Goal: Task Accomplishment & Management: Complete application form

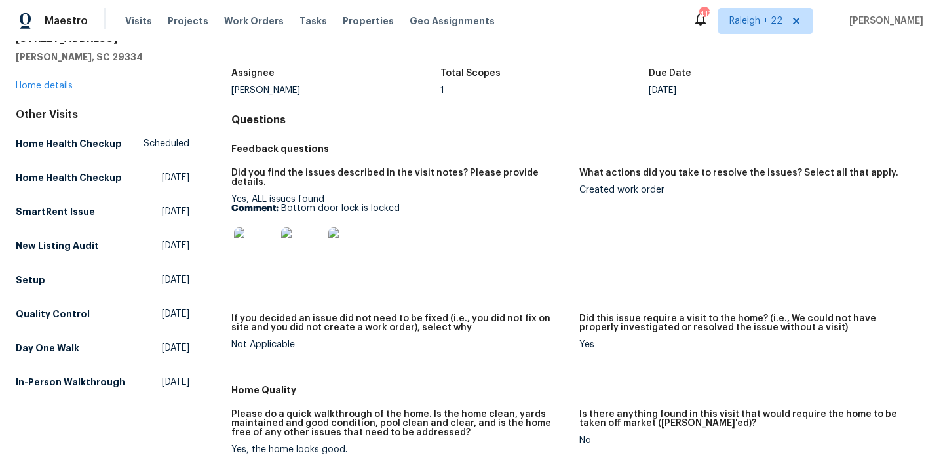
scroll to position [90, 0]
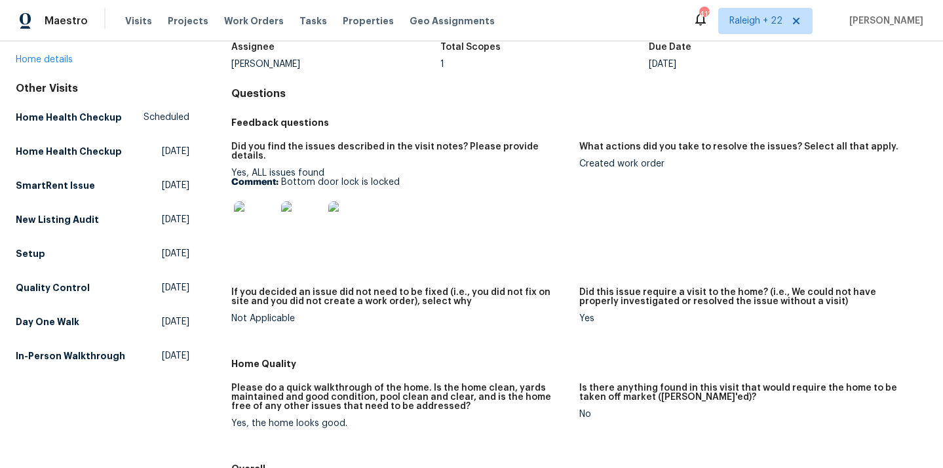
click at [262, 214] on img at bounding box center [255, 222] width 42 height 42
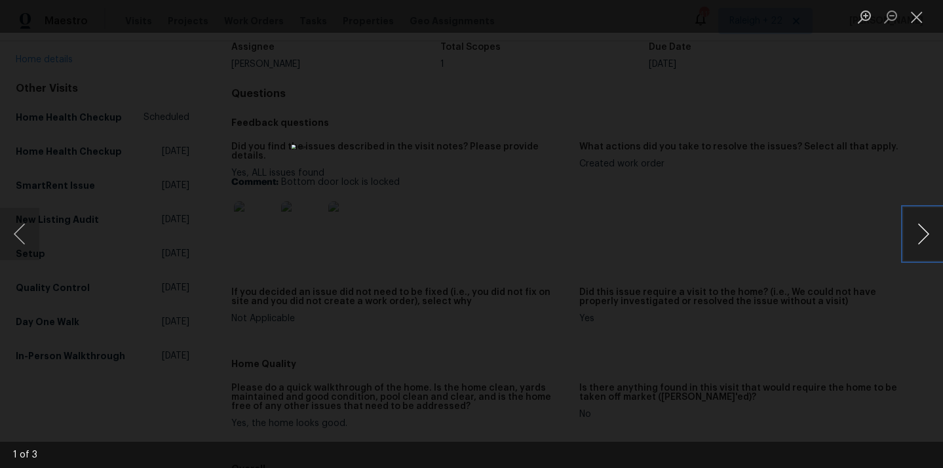
click at [912, 237] on button "Next image" at bounding box center [923, 234] width 39 height 52
click at [913, 22] on button "Close lightbox" at bounding box center [917, 16] width 26 height 23
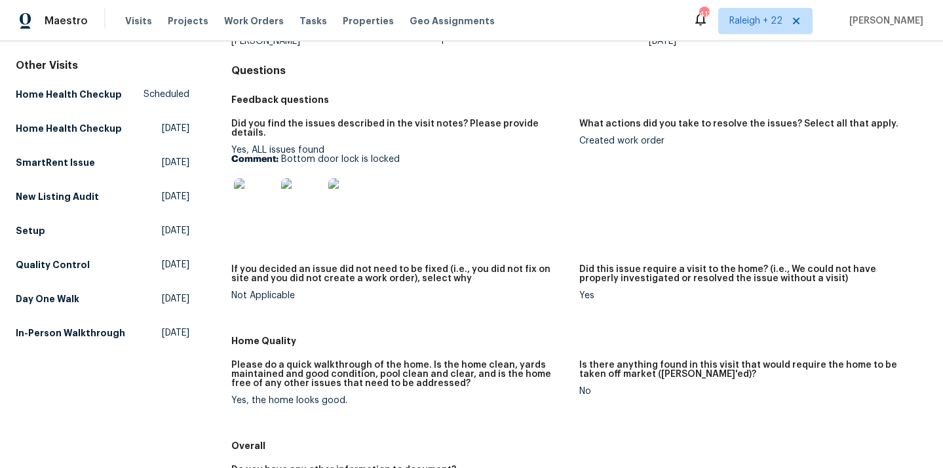
scroll to position [110, 0]
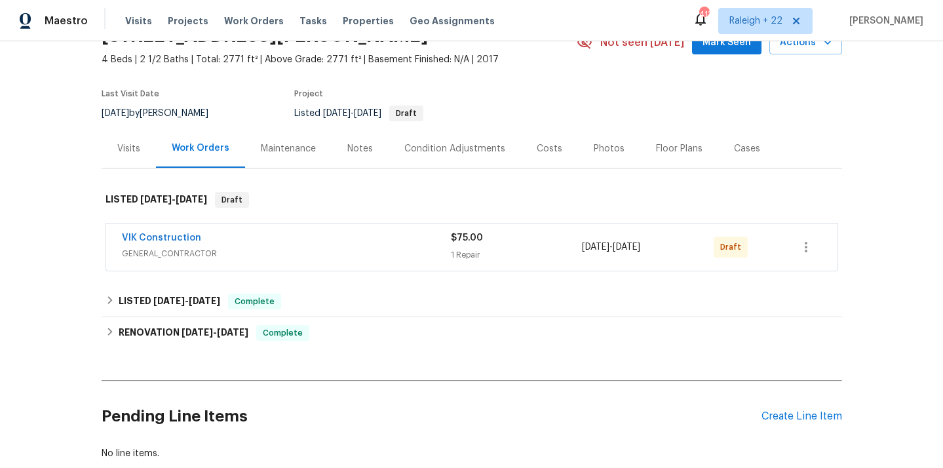
scroll to position [118, 0]
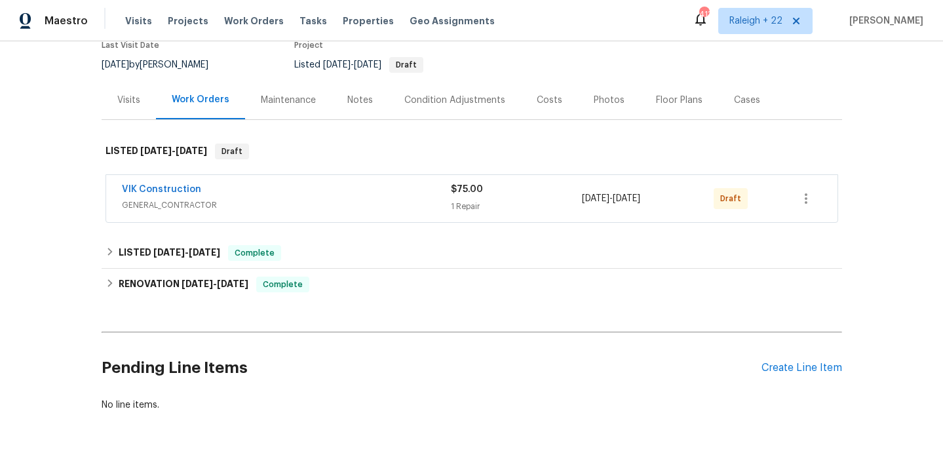
click at [152, 209] on span "GENERAL_CONTRACTOR" at bounding box center [286, 205] width 329 height 13
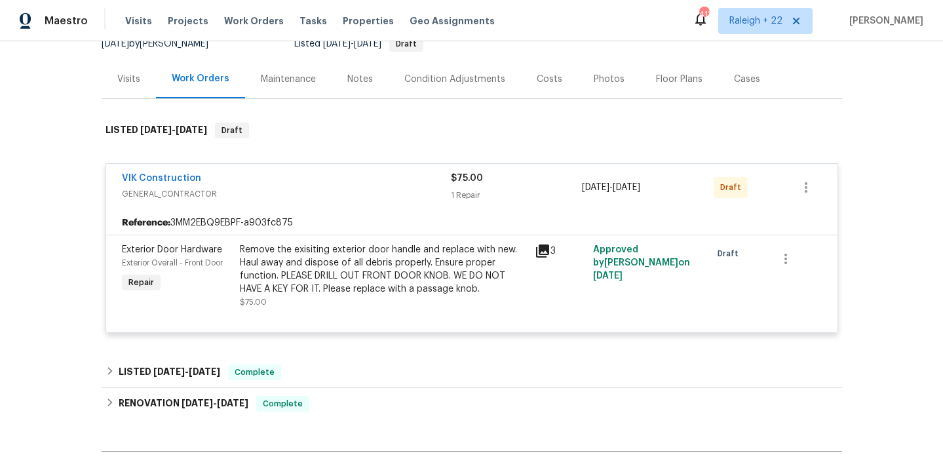
scroll to position [147, 0]
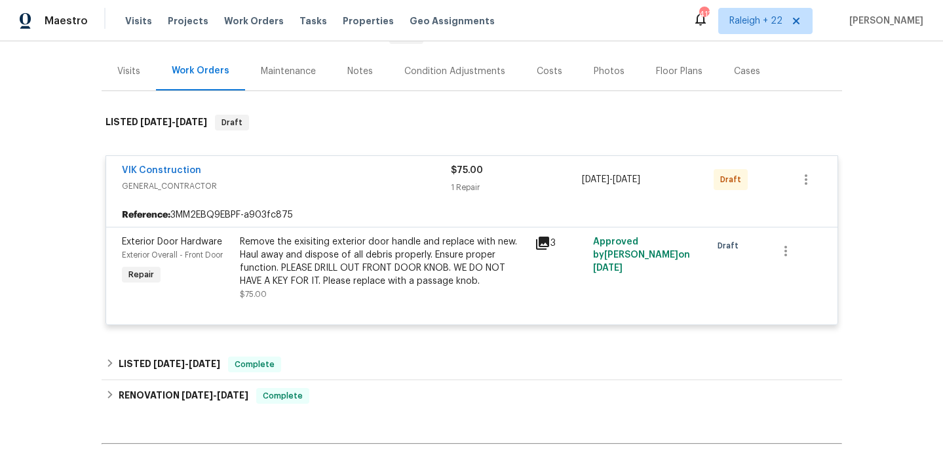
click at [378, 277] on div "Remove the exisiting exterior door handle and replace with new. Haul away and d…" at bounding box center [383, 261] width 287 height 52
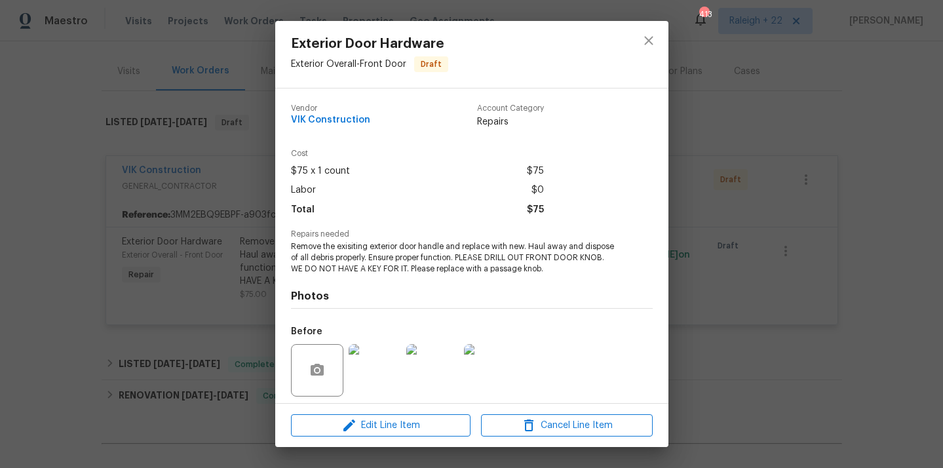
scroll to position [92, 0]
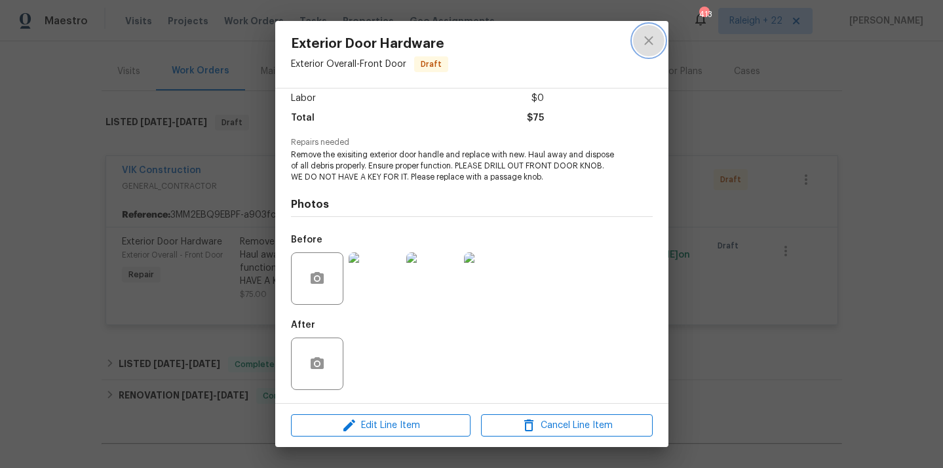
click at [644, 41] on icon "close" at bounding box center [649, 41] width 16 height 16
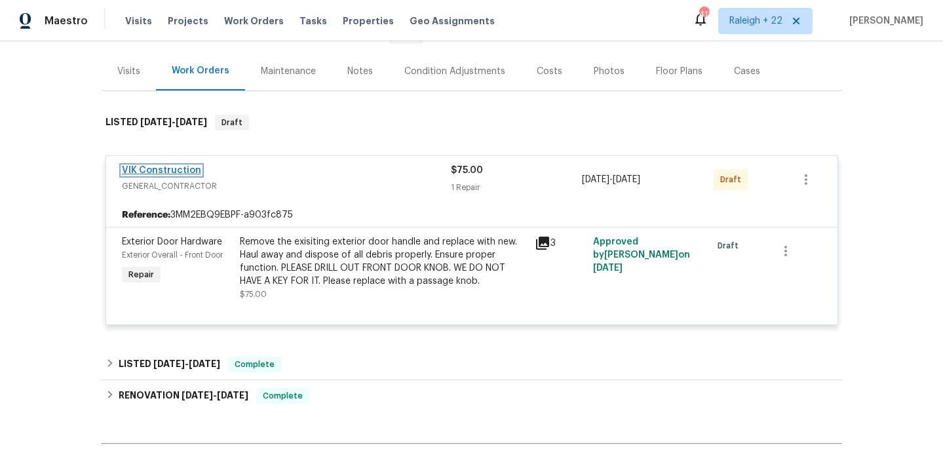
click at [172, 172] on link "VIK Construction" at bounding box center [161, 170] width 79 height 9
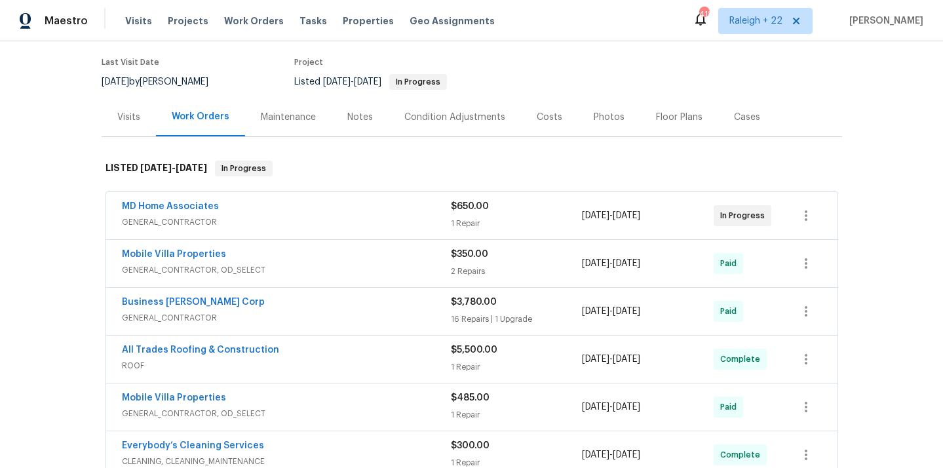
scroll to position [137, 0]
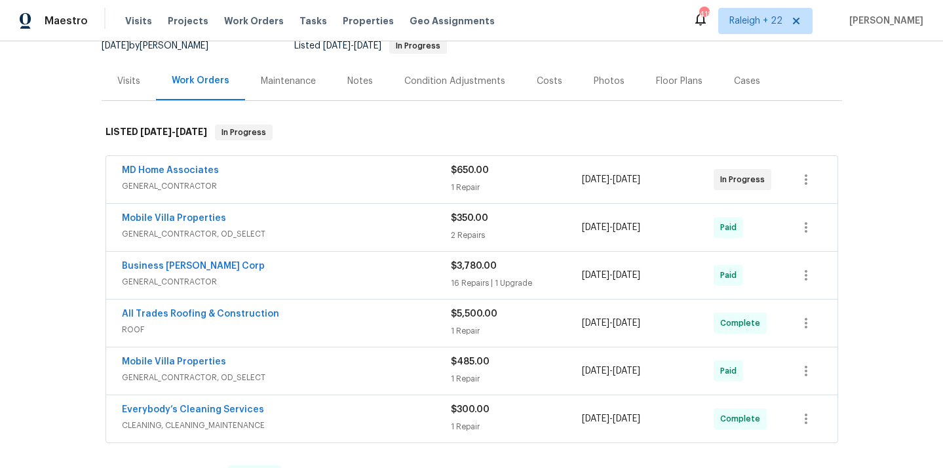
click at [150, 191] on span "GENERAL_CONTRACTOR" at bounding box center [286, 186] width 329 height 13
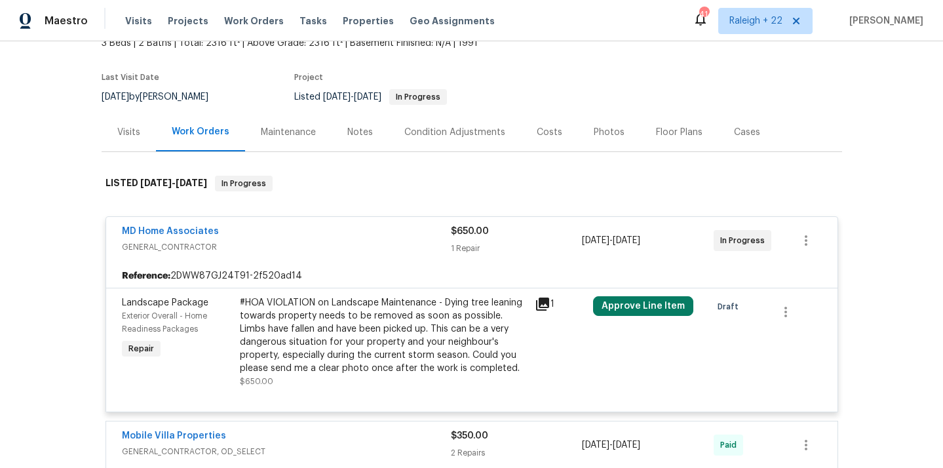
scroll to position [87, 0]
click at [288, 324] on div "#HOA VIOLATION on Landscape Maintenance - Dying tree leaning towards property n…" at bounding box center [383, 334] width 287 height 79
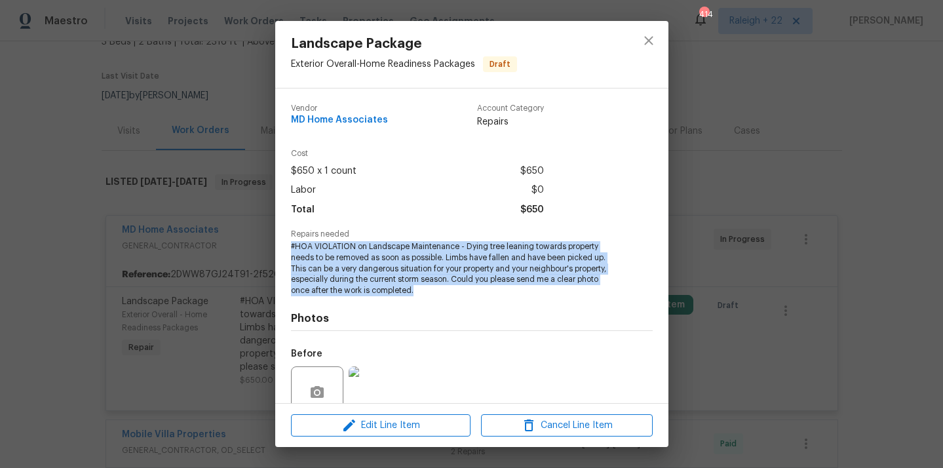
drag, startPoint x: 290, startPoint y: 247, endPoint x: 439, endPoint y: 288, distance: 154.4
click at [439, 288] on span "#HOA VIOLATION on Landscape Maintenance - Dying tree leaning towards property n…" at bounding box center [454, 268] width 326 height 55
copy span "#HOA VIOLATION on Landscape Maintenance - Dying tree leaning towards property n…"
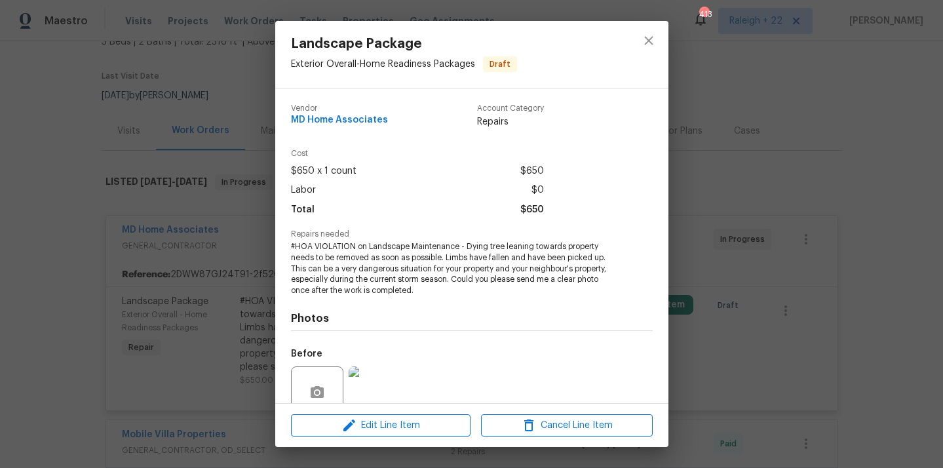
click at [483, 339] on div "Photos Before After" at bounding box center [472, 404] width 362 height 216
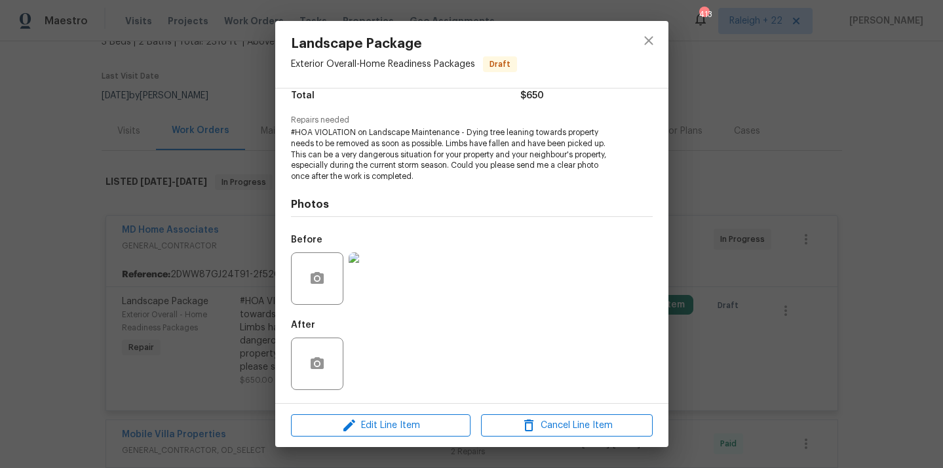
click at [381, 283] on img at bounding box center [375, 278] width 52 height 52
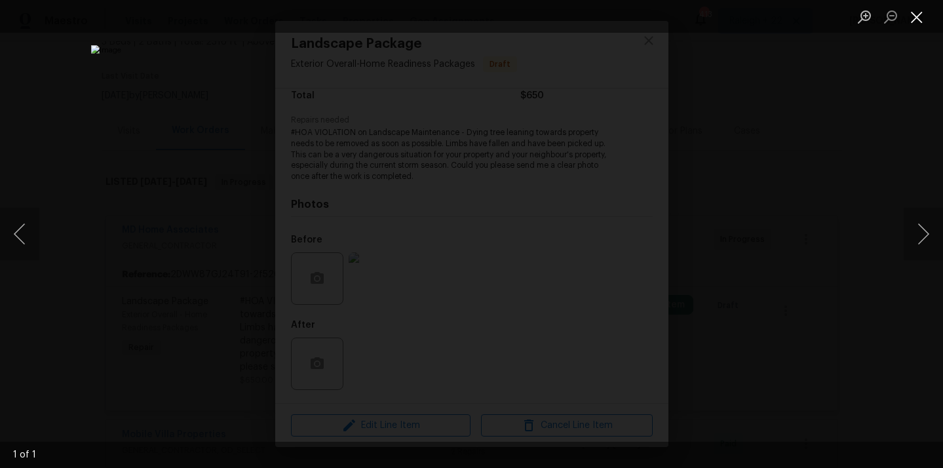
click at [915, 18] on button "Close lightbox" at bounding box center [917, 16] width 26 height 23
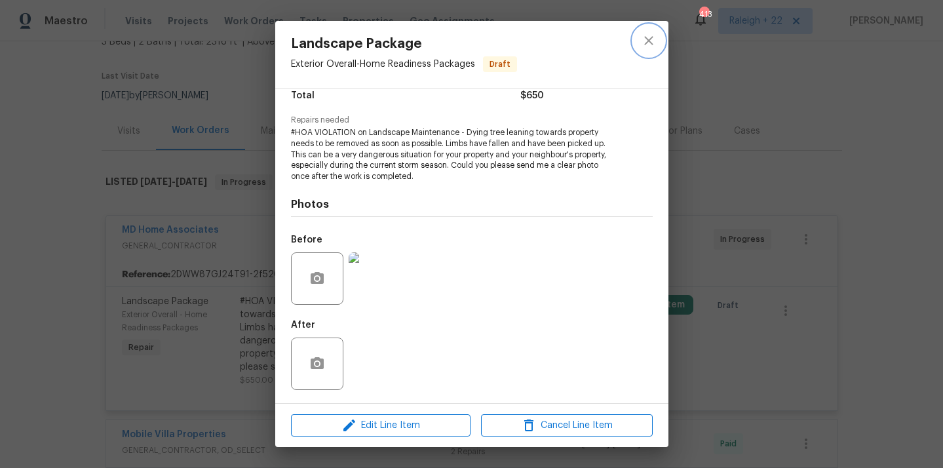
click at [656, 46] on button "close" at bounding box center [648, 40] width 31 height 31
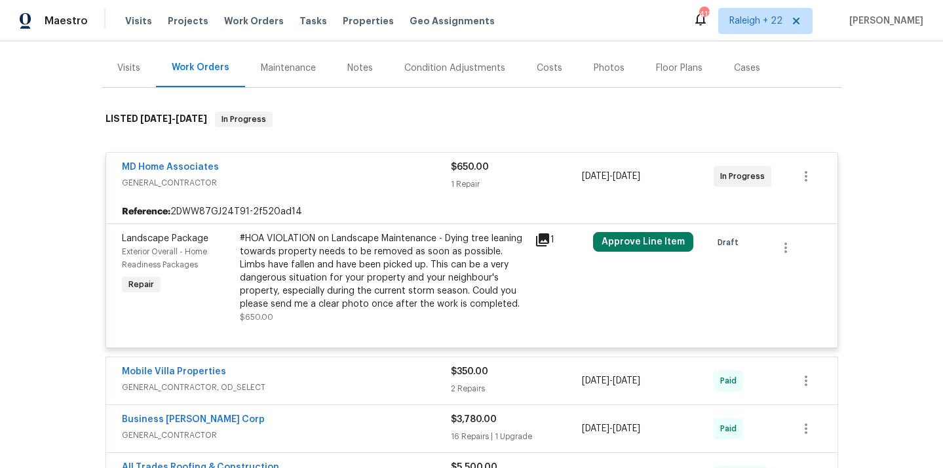
scroll to position [109, 0]
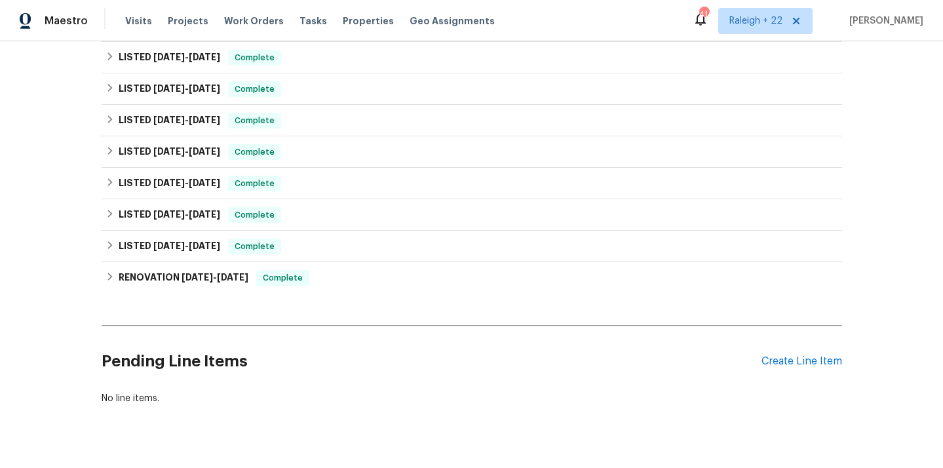
scroll to position [610, 0]
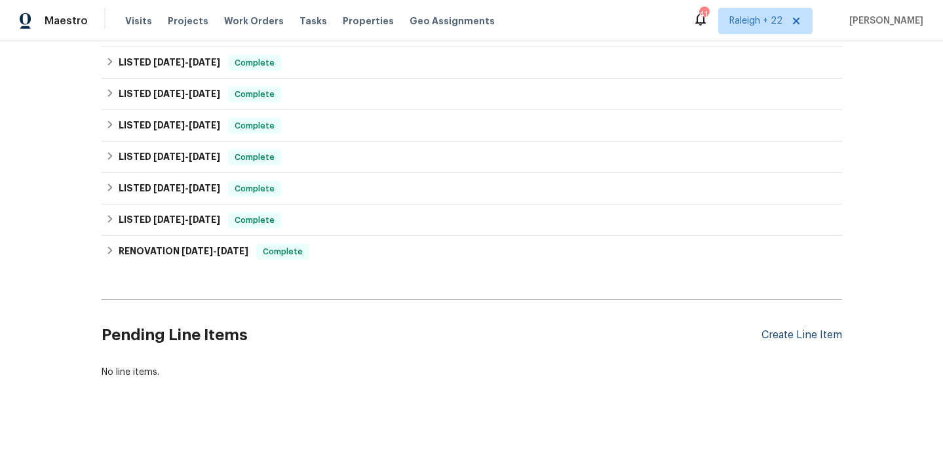
click at [803, 338] on div "Create Line Item" at bounding box center [802, 335] width 81 height 12
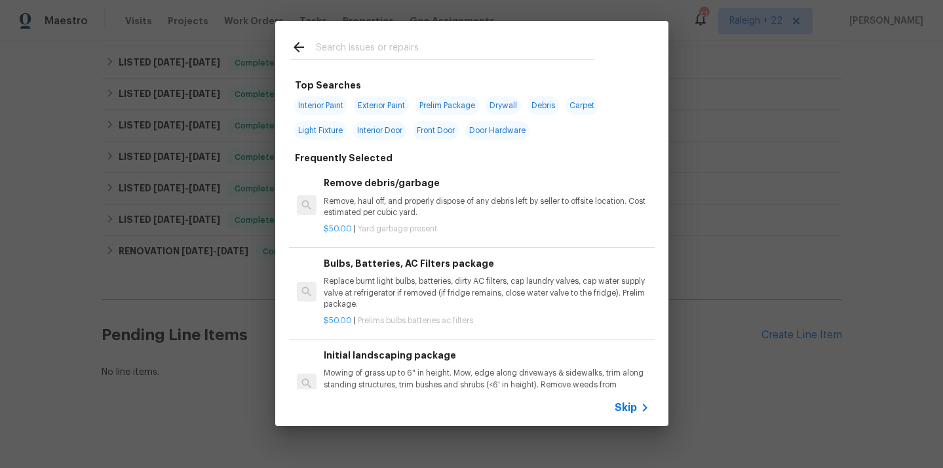
click at [622, 402] on span "Skip" at bounding box center [626, 407] width 22 height 13
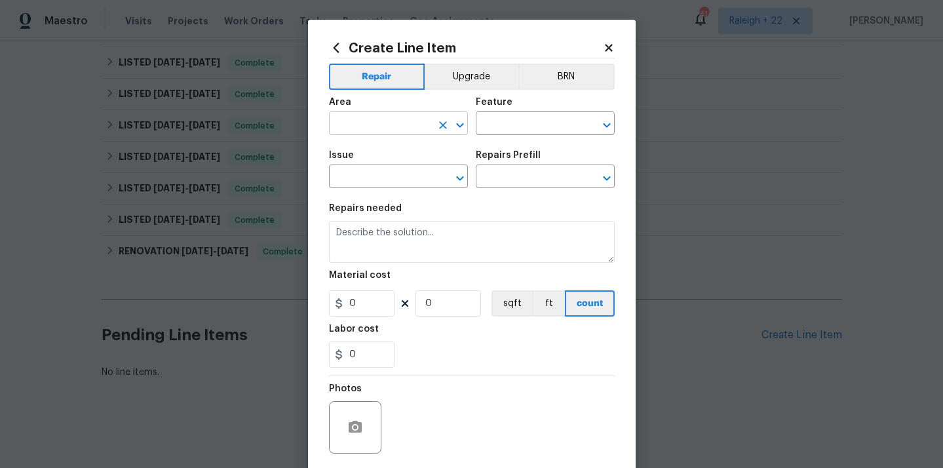
click at [404, 121] on input "text" at bounding box center [380, 125] width 102 height 20
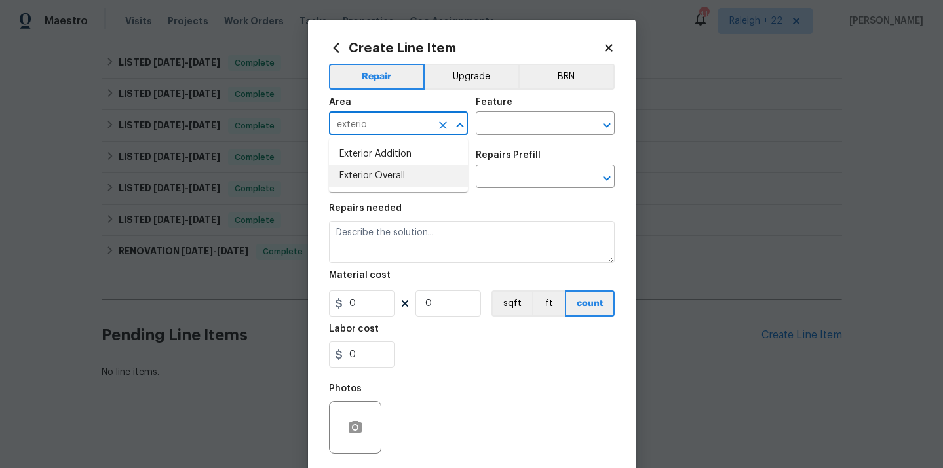
click at [370, 172] on li "Exterior Overall" at bounding box center [398, 176] width 139 height 22
type input "Exterior Overall"
click at [528, 130] on input "text" at bounding box center [527, 125] width 102 height 20
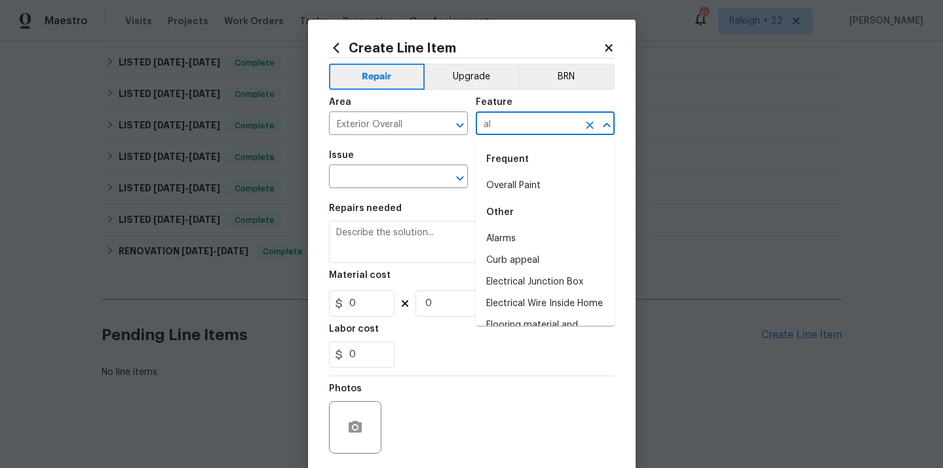
type input "a"
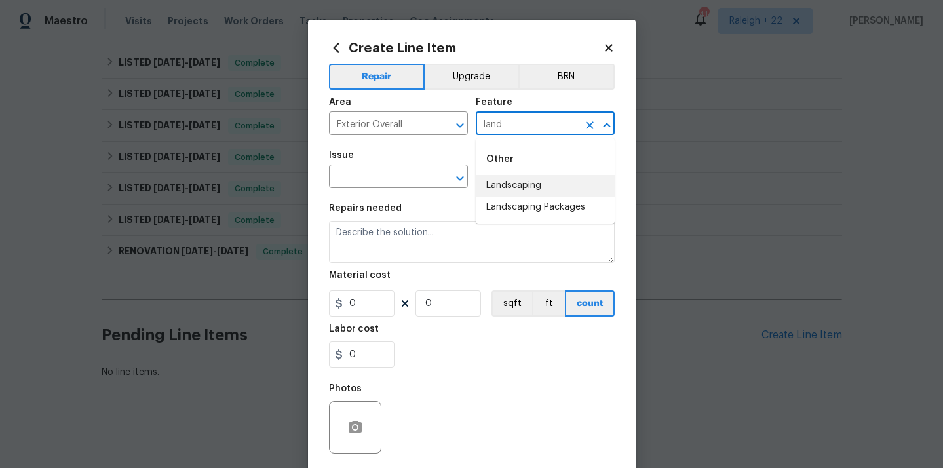
click at [532, 189] on li "Landscaping" at bounding box center [545, 186] width 139 height 22
type input "Landscaping"
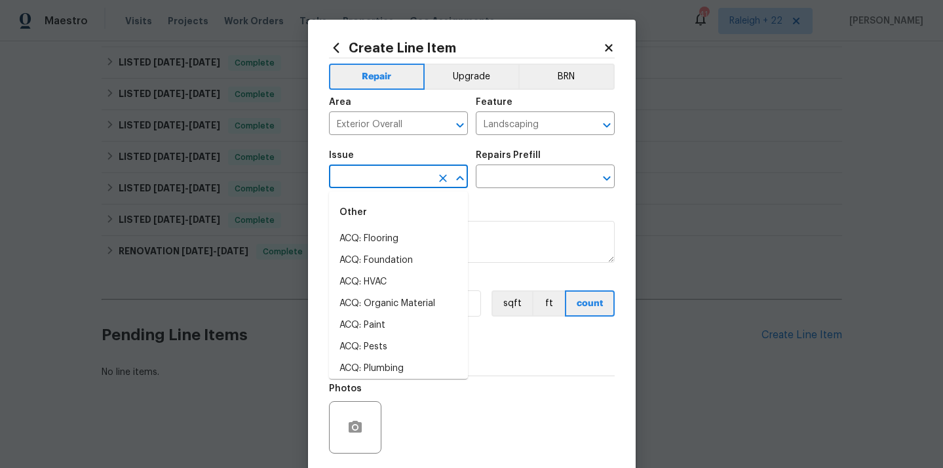
click at [423, 178] on input "text" at bounding box center [380, 178] width 102 height 20
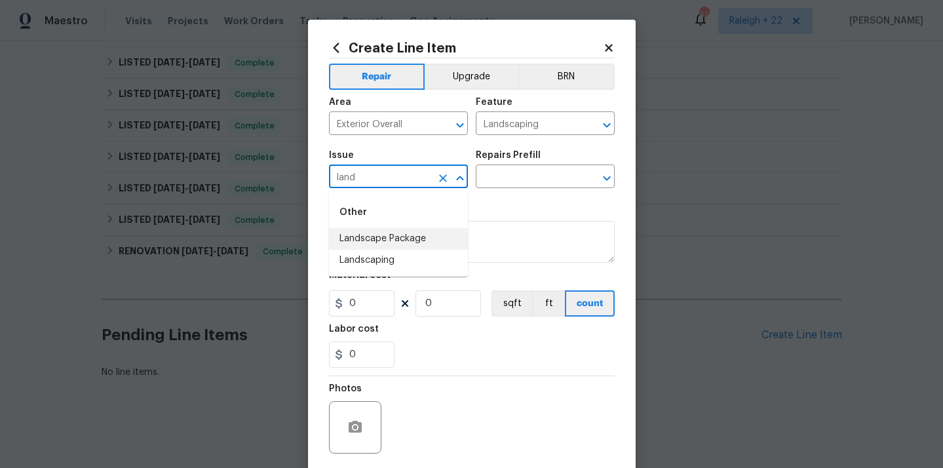
click at [417, 231] on li "Landscape Package" at bounding box center [398, 239] width 139 height 22
type input "Landscape Package"
click at [500, 178] on input "text" at bounding box center [527, 178] width 102 height 20
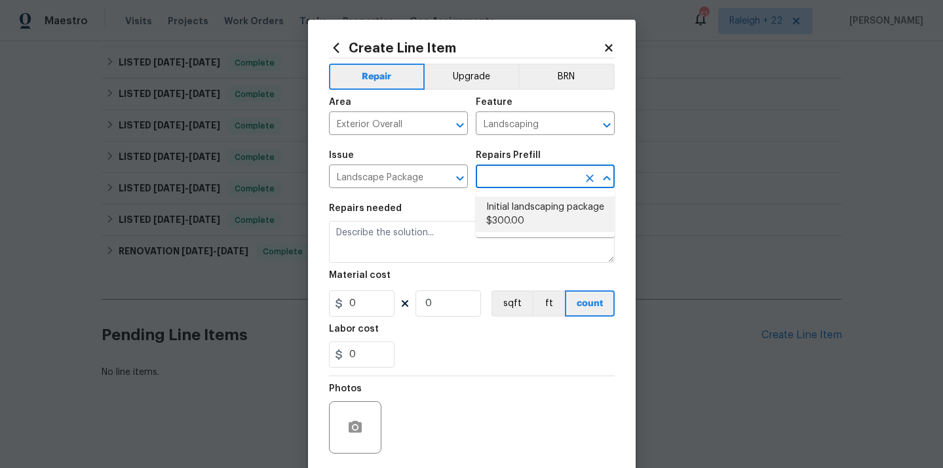
click at [513, 208] on li "Initial landscaping package $300.00" at bounding box center [545, 214] width 139 height 35
type input "Home Readiness Packages"
type input "Initial landscaping package $300.00"
type textarea "Mowing of grass up to 6" in height. Mow, edge along driveways & sidewalks, trim…"
type input "300"
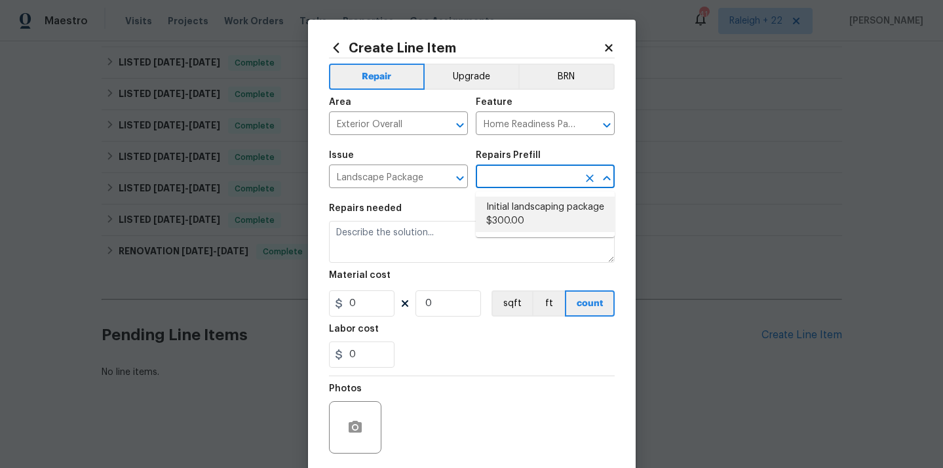
type input "1"
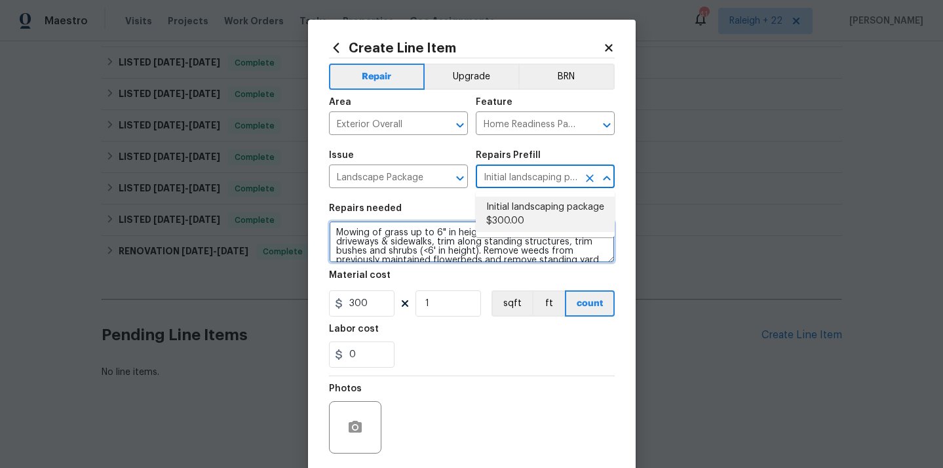
click at [347, 232] on textarea "Mowing of grass up to 6" in height. Mow, edge along driveways & sidewalks, trim…" at bounding box center [472, 242] width 286 height 42
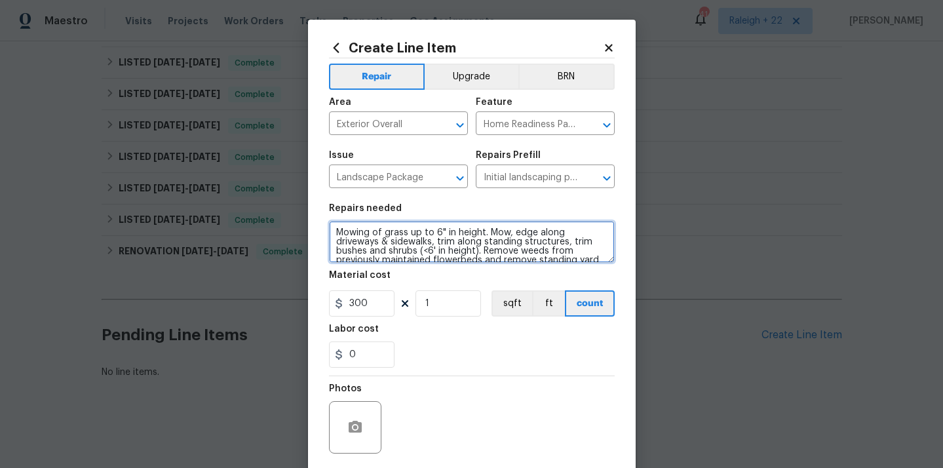
scroll to position [28, 0]
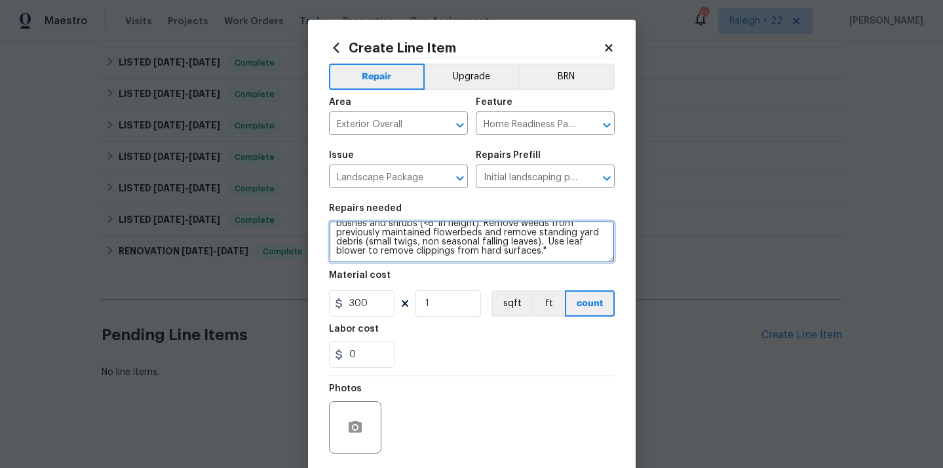
drag, startPoint x: 335, startPoint y: 233, endPoint x: 499, endPoint y: 262, distance: 167.1
click at [499, 262] on textarea "Mowing of grass up to 6" in height. Mow, edge along driveways & sidewalks, trim…" at bounding box center [472, 242] width 286 height 42
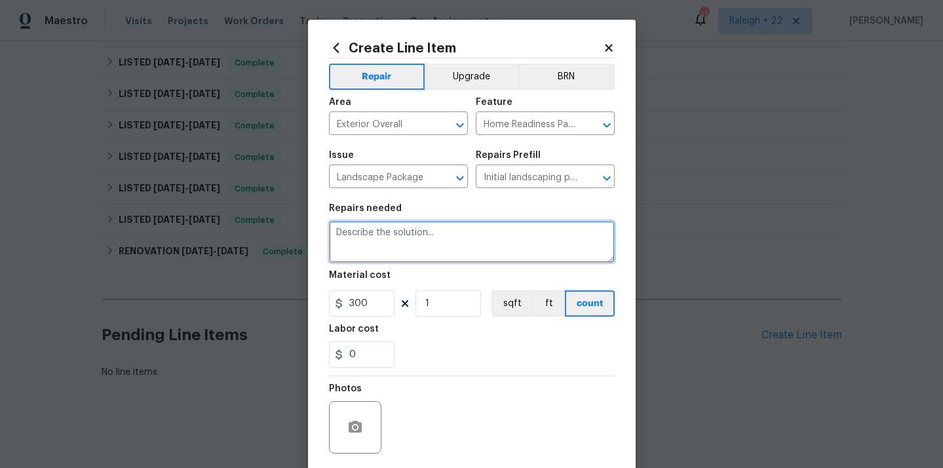
scroll to position [0, 0]
paste textarea "#HOA VIOLATION on Landscape Maintenance - Dying tree leaning towards property n…"
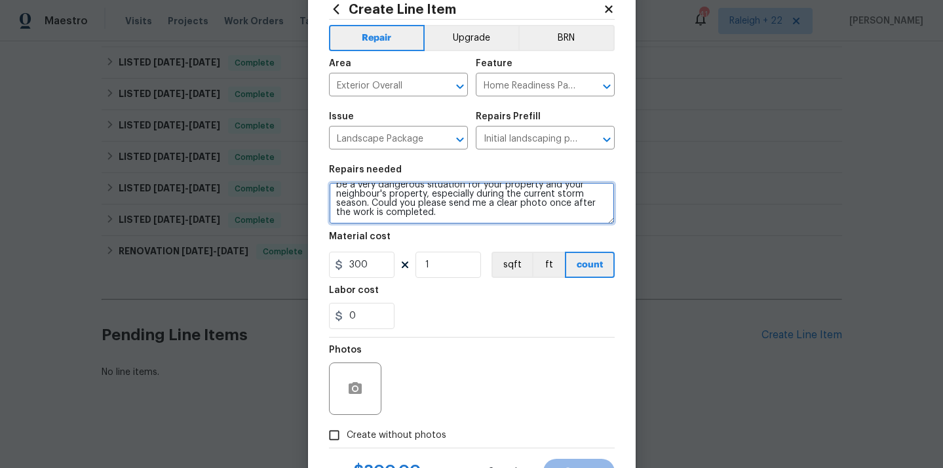
scroll to position [44, 0]
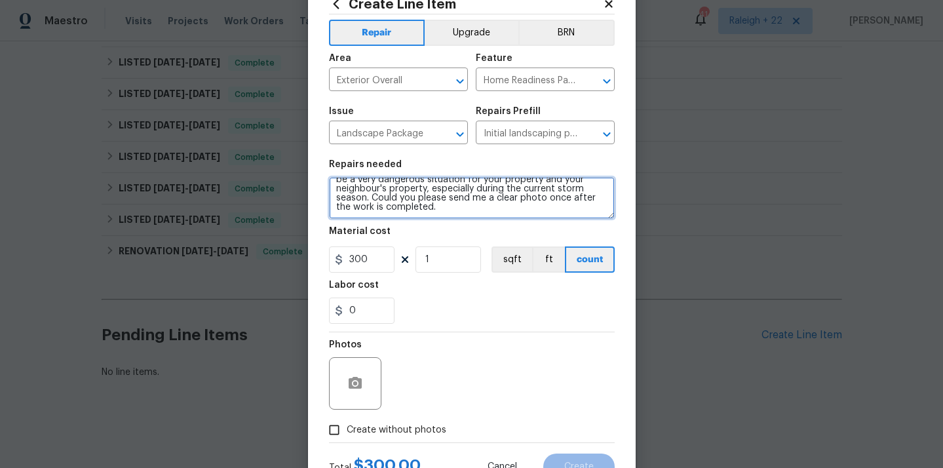
type textarea "#HOA VIOLATION on Landscape Maintenance - Dying tree leaning towards property n…"
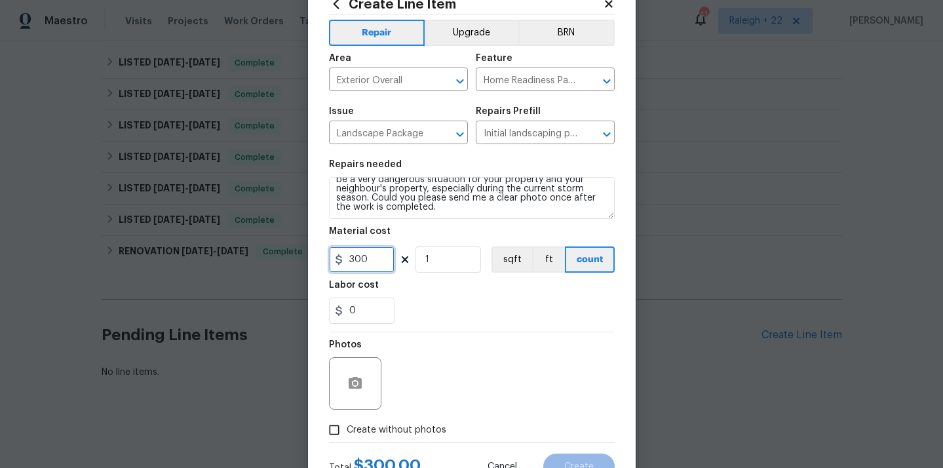
drag, startPoint x: 373, startPoint y: 262, endPoint x: 341, endPoint y: 261, distance: 32.1
click at [341, 261] on div "300" at bounding box center [362, 259] width 66 height 26
click at [385, 274] on section "Repairs needed #HOA VIOLATION on Landscape Maintenance - Dying tree leaning tow…" at bounding box center [472, 242] width 286 height 180
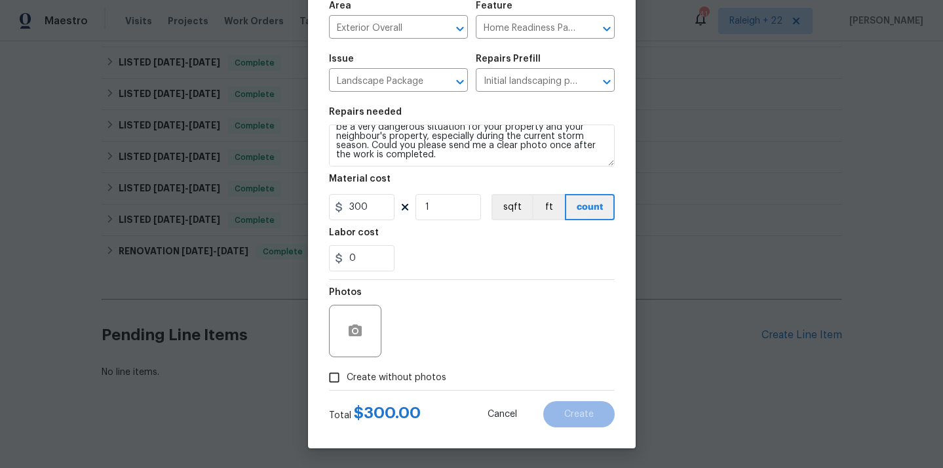
click at [330, 379] on input "Create without photos" at bounding box center [334, 377] width 25 height 25
checkbox input "true"
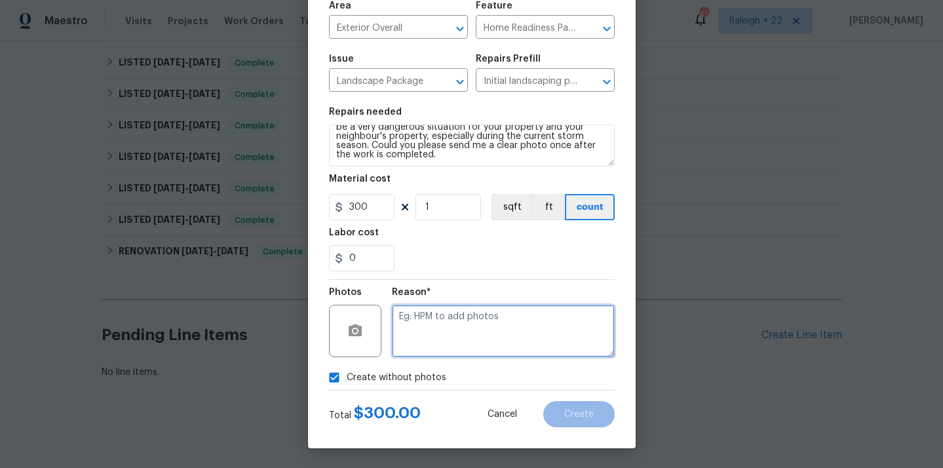
click at [431, 322] on textarea at bounding box center [503, 331] width 223 height 52
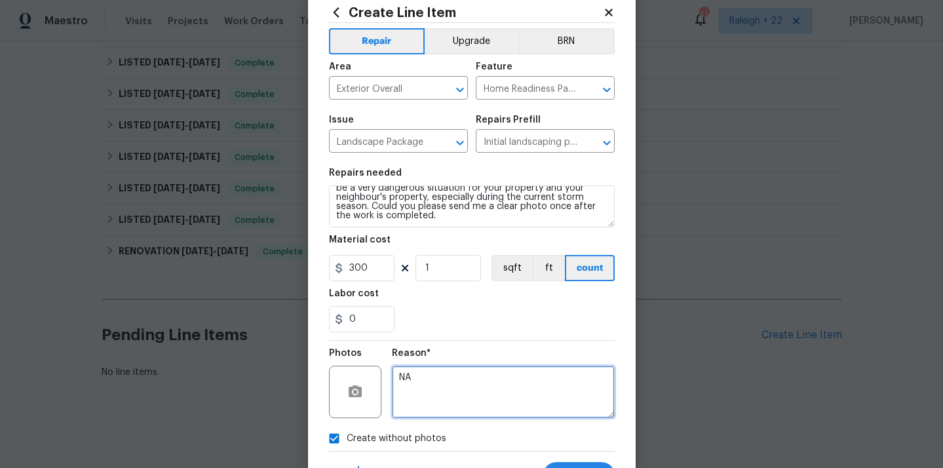
scroll to position [0, 0]
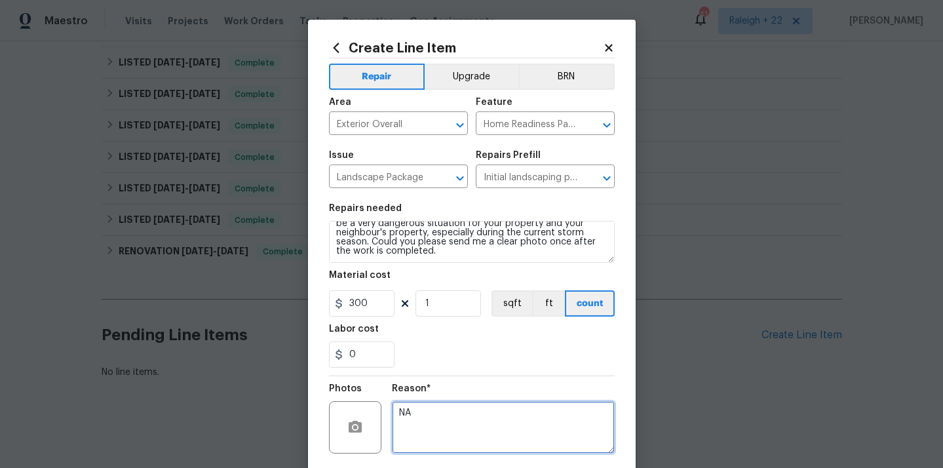
drag, startPoint x: 415, startPoint y: 413, endPoint x: 375, endPoint y: 412, distance: 40.0
click at [375, 412] on div "Photos Reason* NA" at bounding box center [472, 418] width 286 height 85
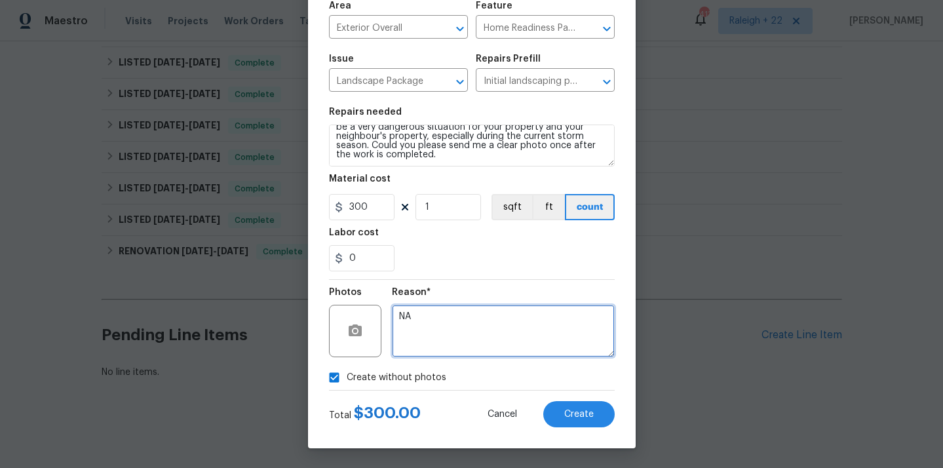
type textarea "NA"
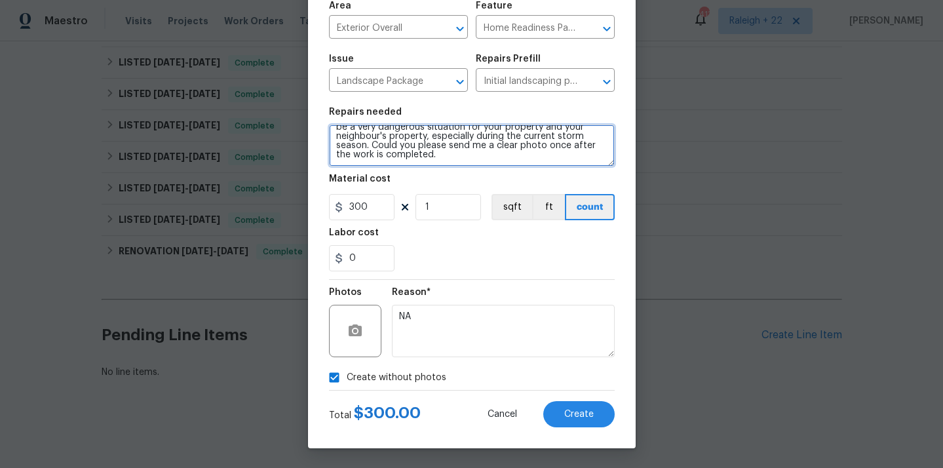
drag, startPoint x: 494, startPoint y: 143, endPoint x: 513, endPoint y: 151, distance: 20.2
click at [513, 151] on textarea "#HOA VIOLATION on Landscape Maintenance - Dying tree leaning towards property n…" at bounding box center [472, 146] width 286 height 42
type textarea "#HOA VIOLATION on Landscape Maintenance - Dying tree leaning towards property n…"
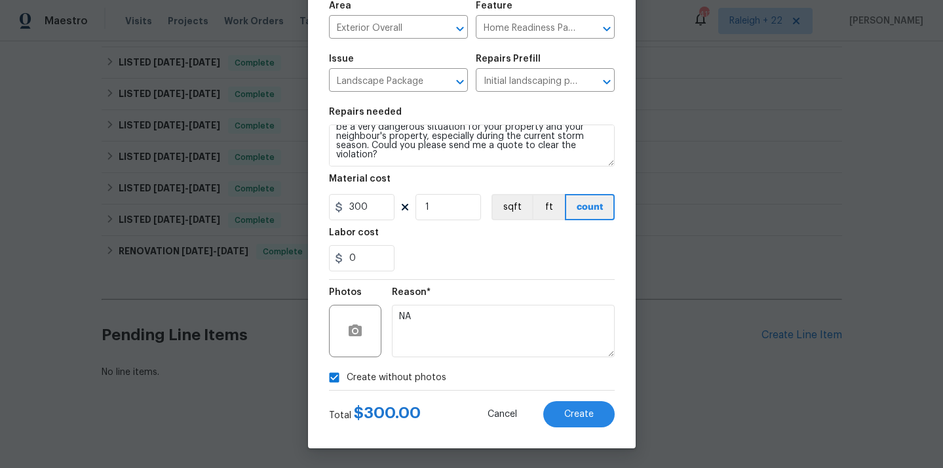
click at [335, 376] on input "Create without photos" at bounding box center [334, 377] width 25 height 25
checkbox input "false"
click at [360, 333] on icon "button" at bounding box center [355, 330] width 13 height 12
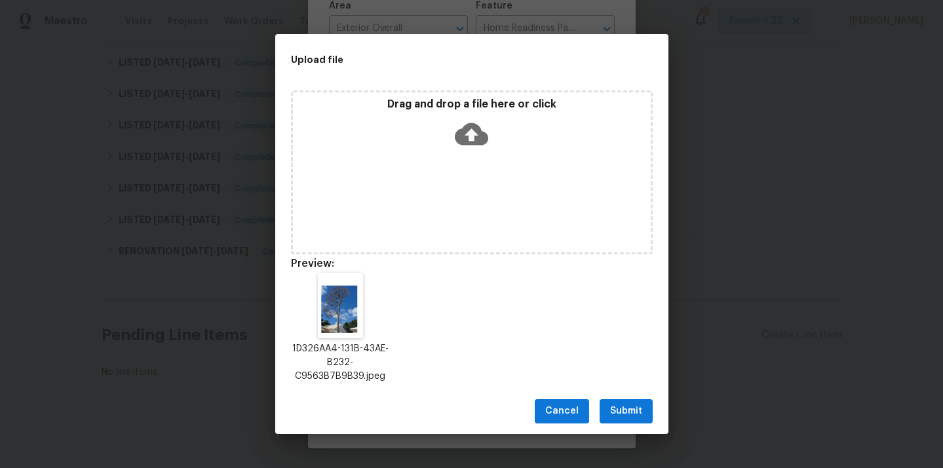
click at [624, 414] on span "Submit" at bounding box center [626, 411] width 32 height 16
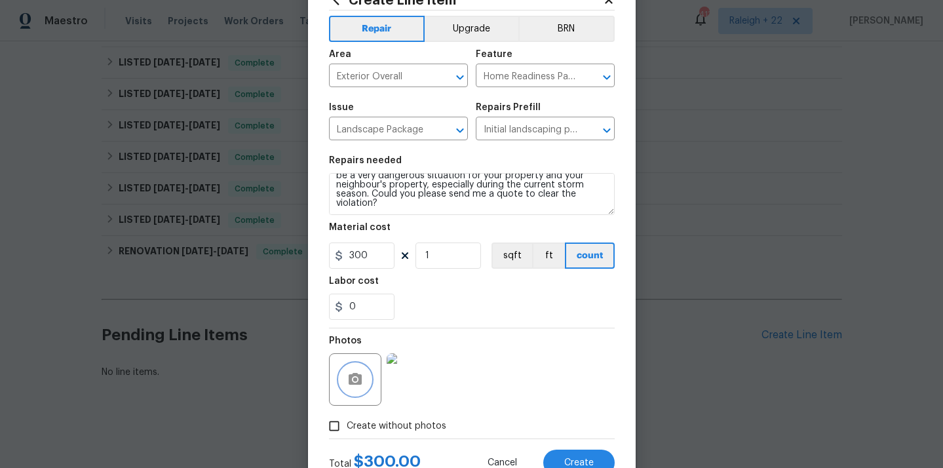
scroll to position [97, 0]
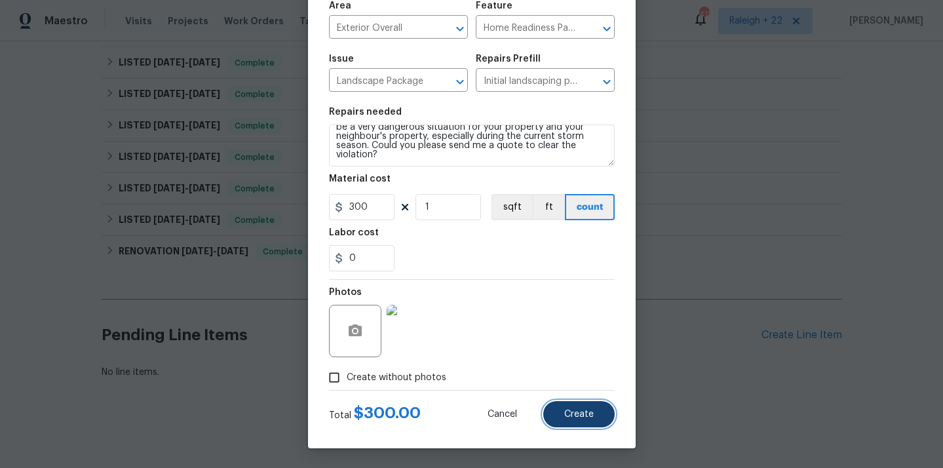
click at [566, 410] on span "Create" at bounding box center [578, 415] width 29 height 10
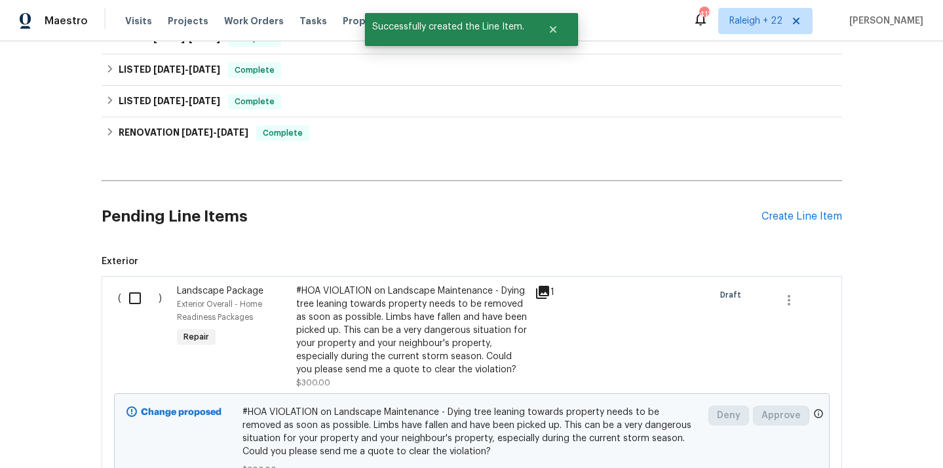
scroll to position [851, 0]
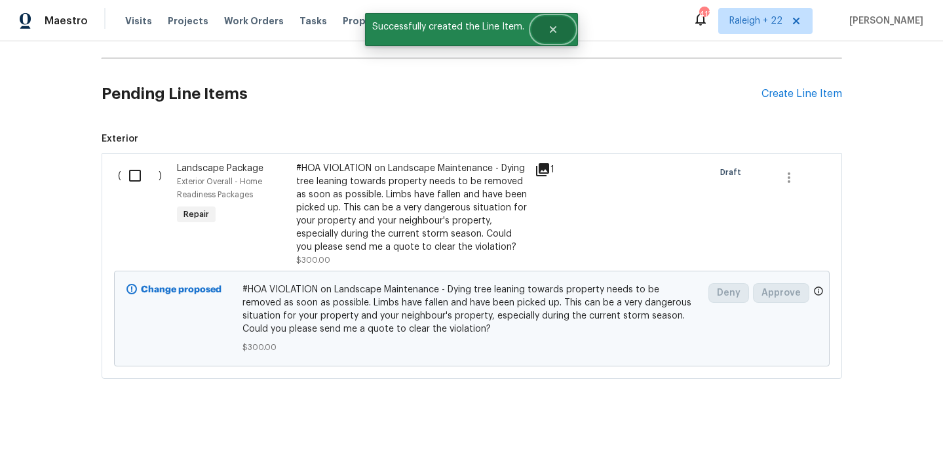
click at [563, 33] on button "Close" at bounding box center [553, 29] width 43 height 26
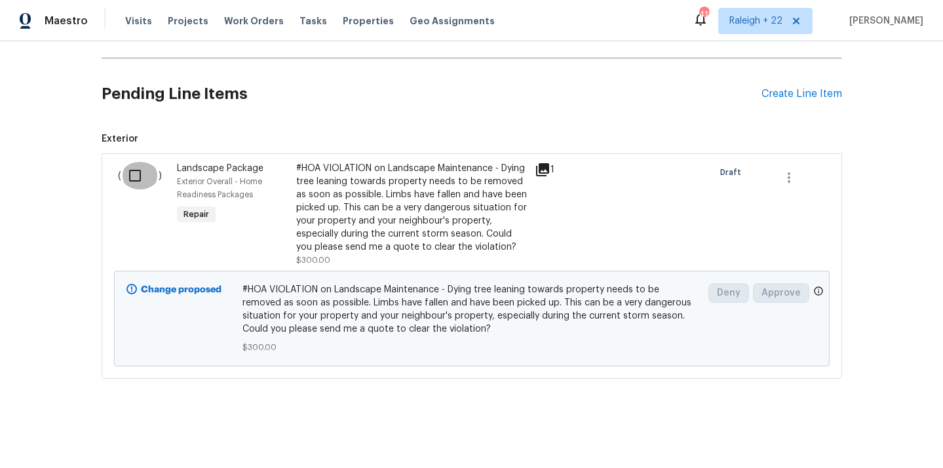
click at [134, 182] on input "checkbox" at bounding box center [139, 176] width 37 height 28
checkbox input "true"
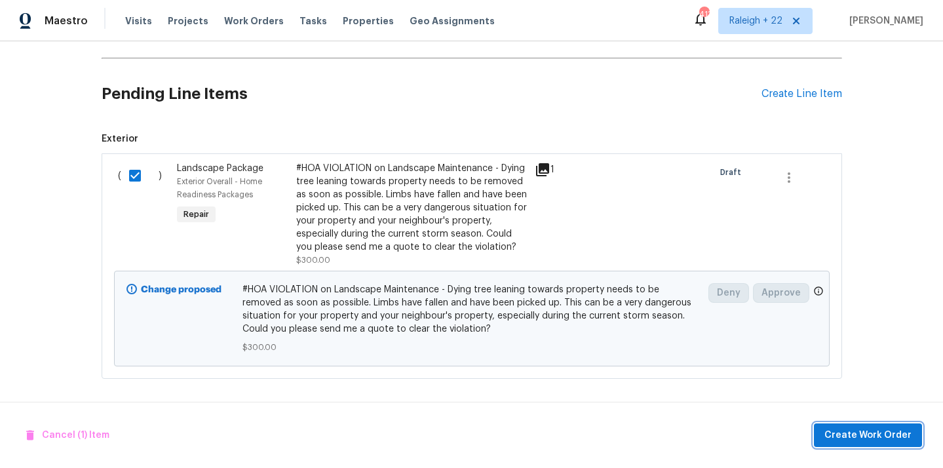
click at [842, 435] on span "Create Work Order" at bounding box center [867, 435] width 87 height 16
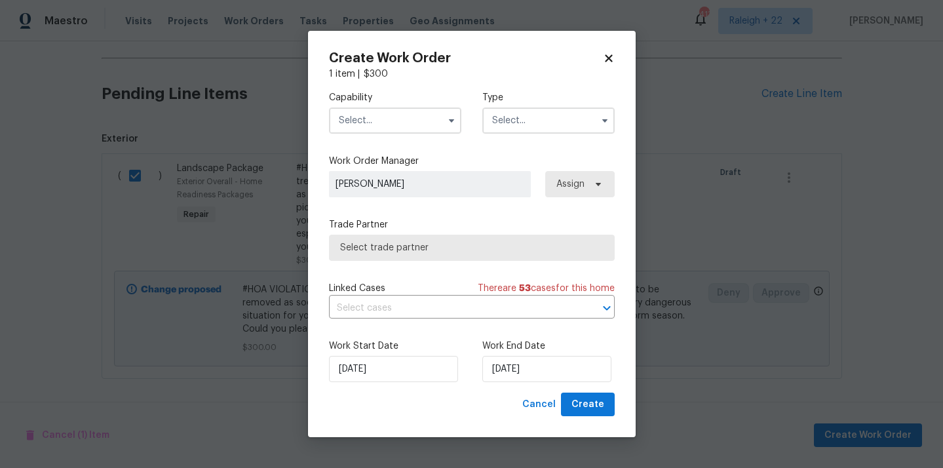
click at [417, 128] on input "text" at bounding box center [395, 120] width 132 height 26
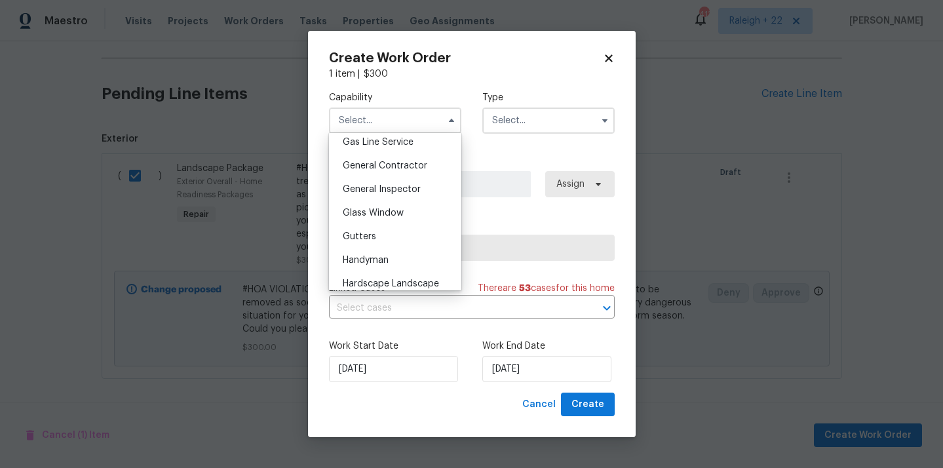
scroll to position [632, 0]
click at [388, 145] on span "General Contractor" at bounding box center [385, 142] width 85 height 9
type input "General Contractor"
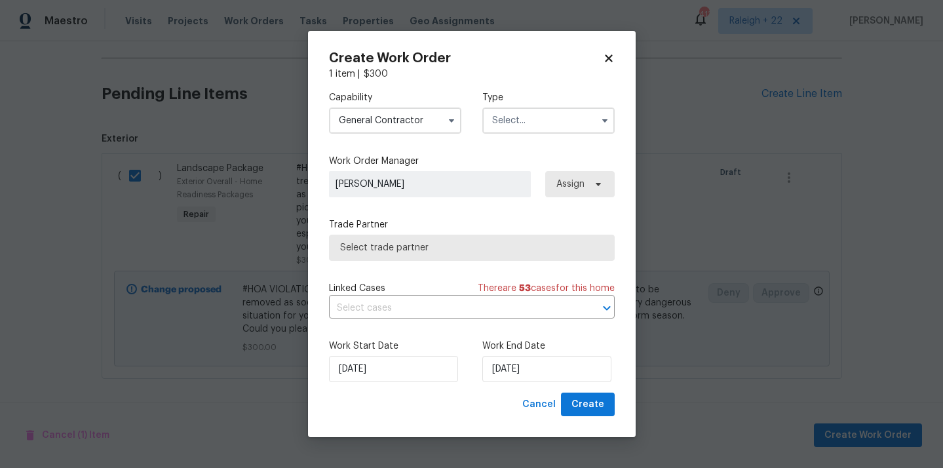
click at [546, 122] on input "text" at bounding box center [548, 120] width 132 height 26
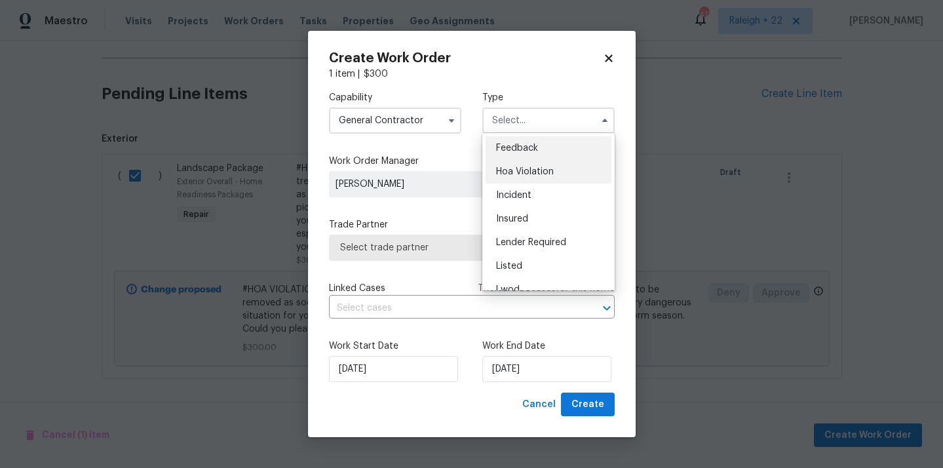
click at [530, 162] on div "Hoa Violation" at bounding box center [549, 172] width 126 height 24
type input "Hoa Violation"
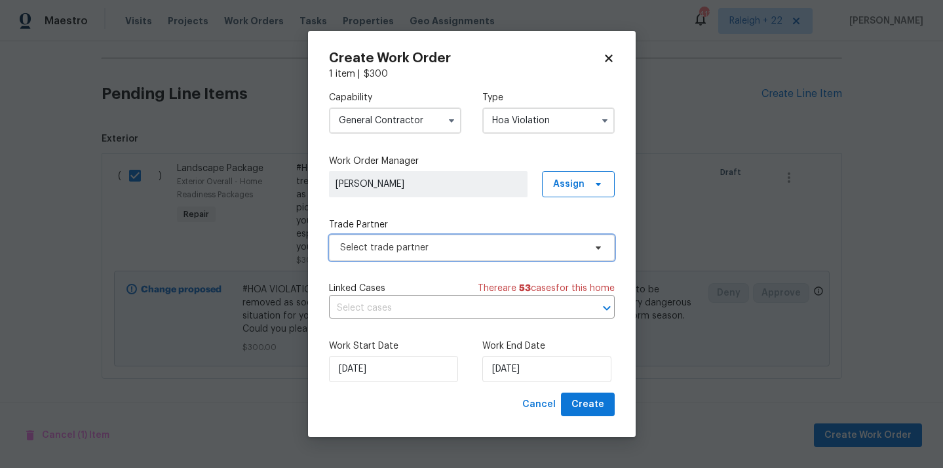
click at [432, 254] on span "Select trade partner" at bounding box center [472, 248] width 286 height 26
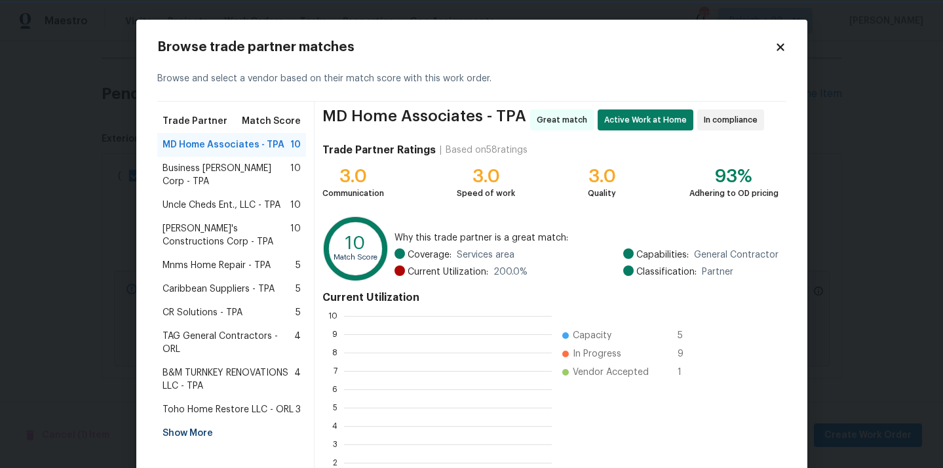
scroll to position [1, 1]
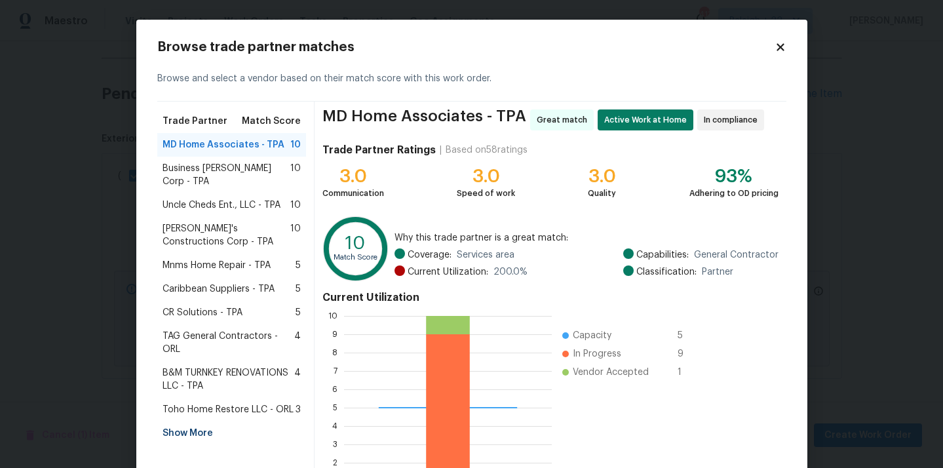
click at [206, 421] on div "Show More" at bounding box center [231, 433] width 149 height 24
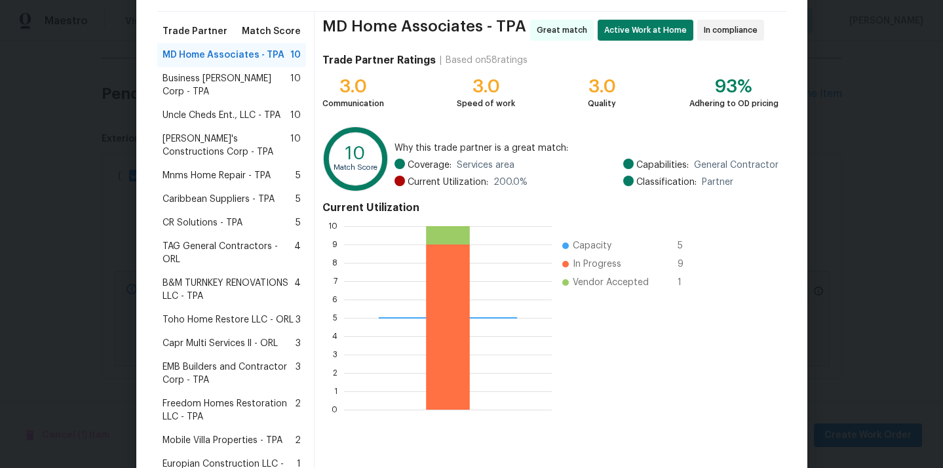
scroll to position [0, 0]
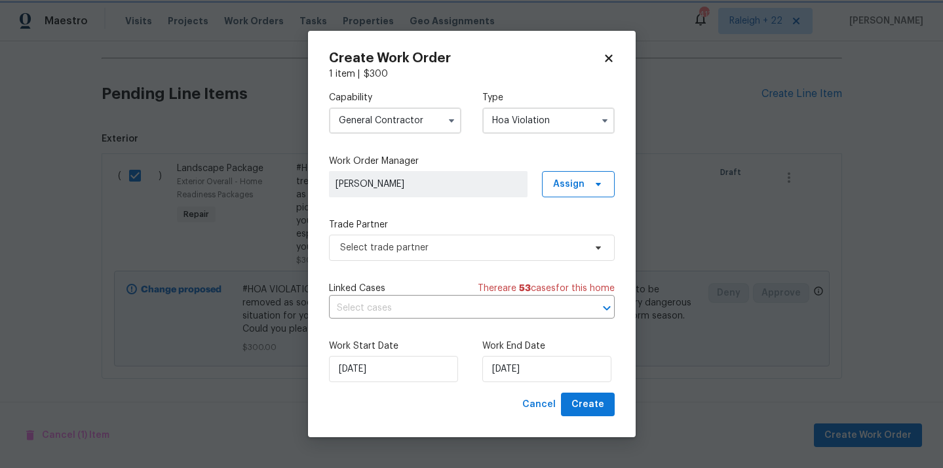
click at [88, 218] on body "Maestro Visits Projects Work Orders Tasks Properties Geo Assignments 413 Raleig…" at bounding box center [471, 234] width 943 height 468
click at [405, 126] on input "General Contractor" at bounding box center [395, 120] width 132 height 26
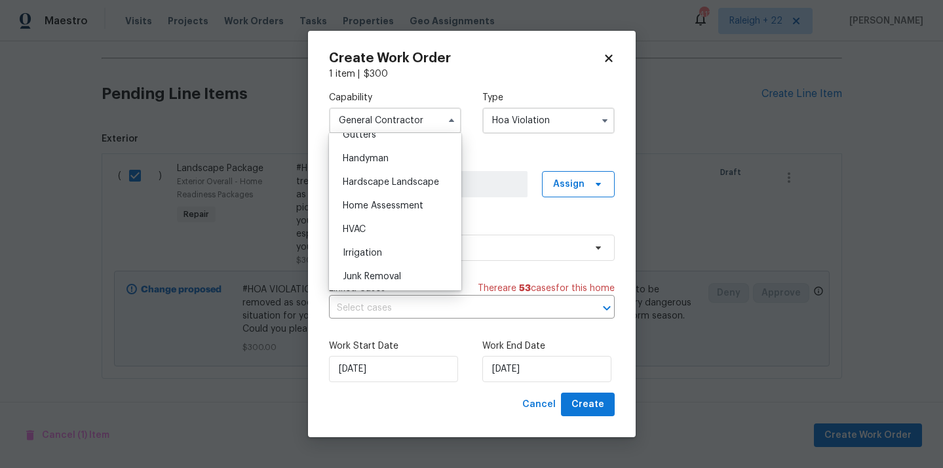
scroll to position [765, 0]
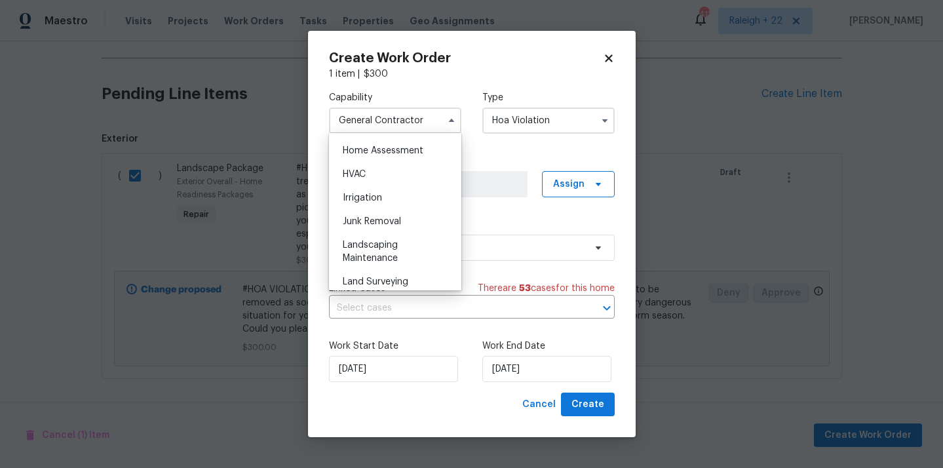
click at [394, 255] on span "Landscaping Maintenance" at bounding box center [370, 252] width 55 height 22
type input "Landscaping Maintenance"
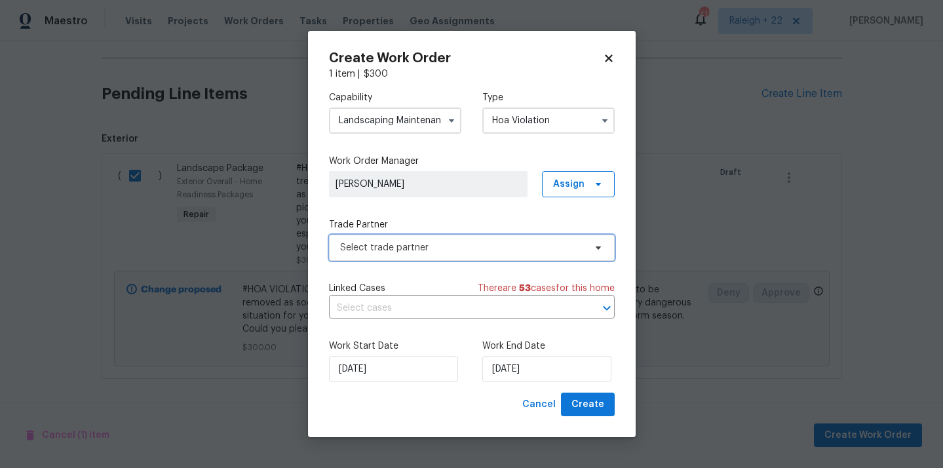
click at [407, 245] on span "Select trade partner" at bounding box center [462, 247] width 244 height 13
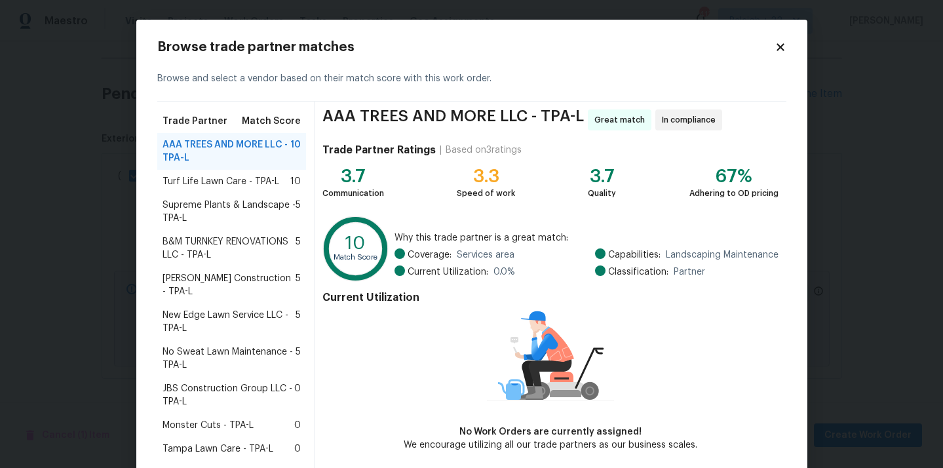
click at [239, 185] on span "Turf Life Lawn Care - TPA-L" at bounding box center [221, 181] width 117 height 13
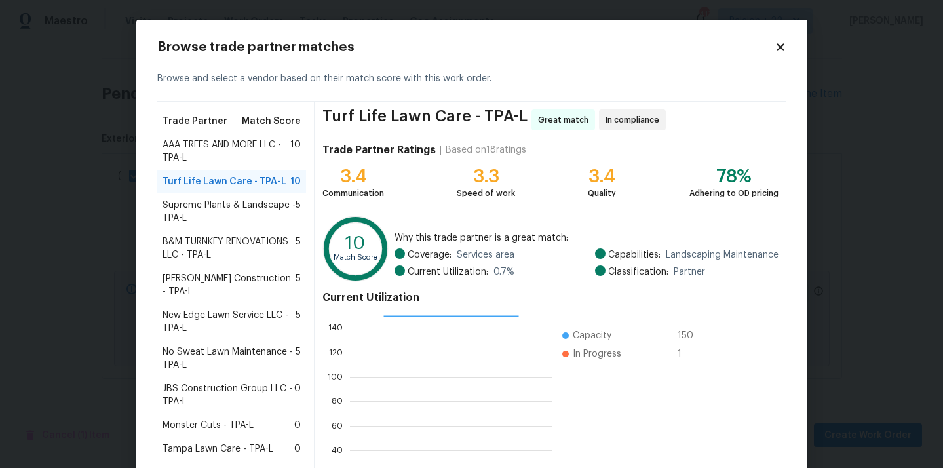
scroll to position [110, 0]
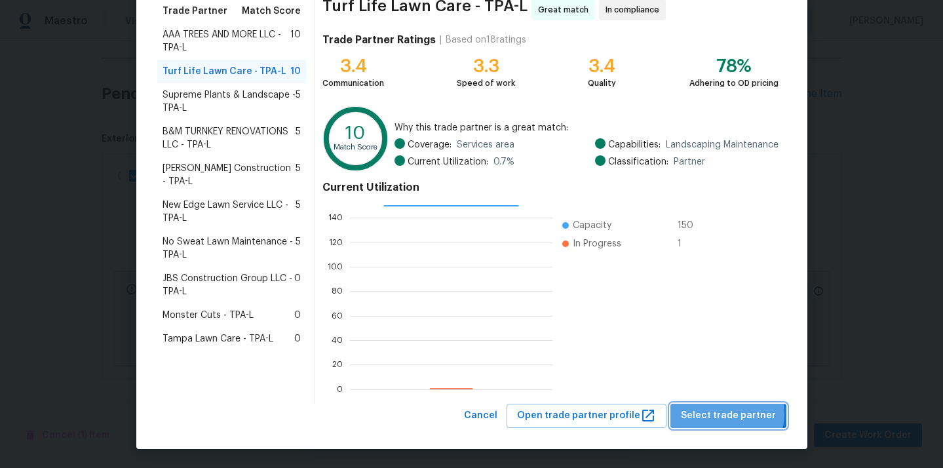
click at [733, 414] on span "Select trade partner" at bounding box center [728, 416] width 95 height 16
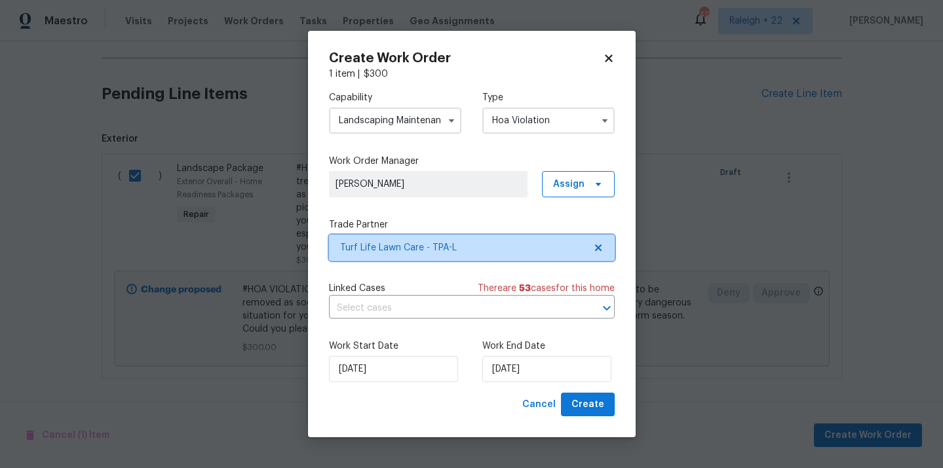
scroll to position [0, 0]
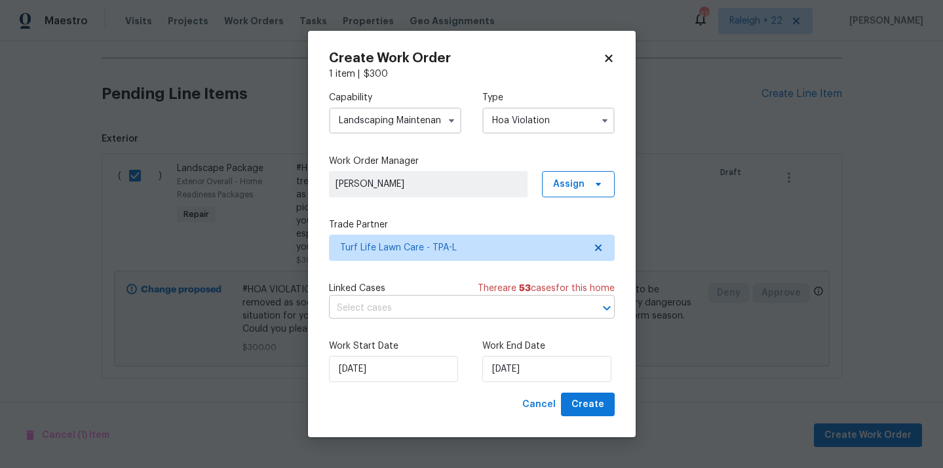
click at [438, 308] on input "text" at bounding box center [453, 308] width 249 height 20
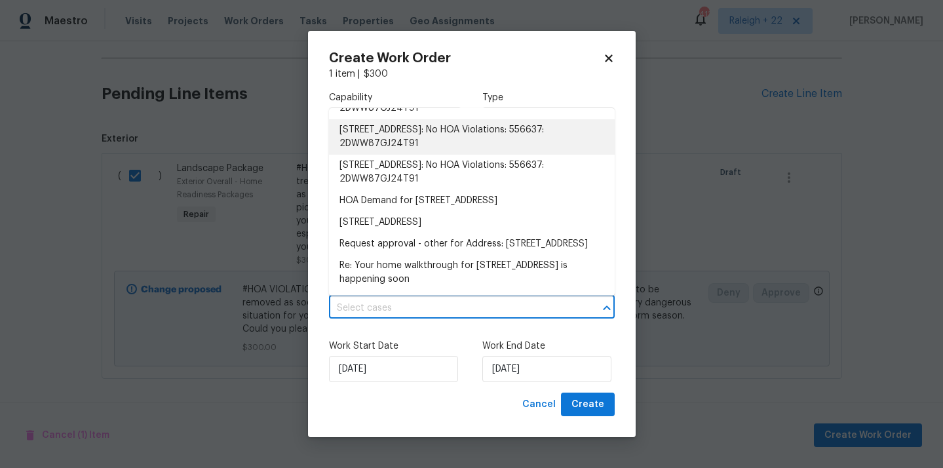
scroll to position [1485, 0]
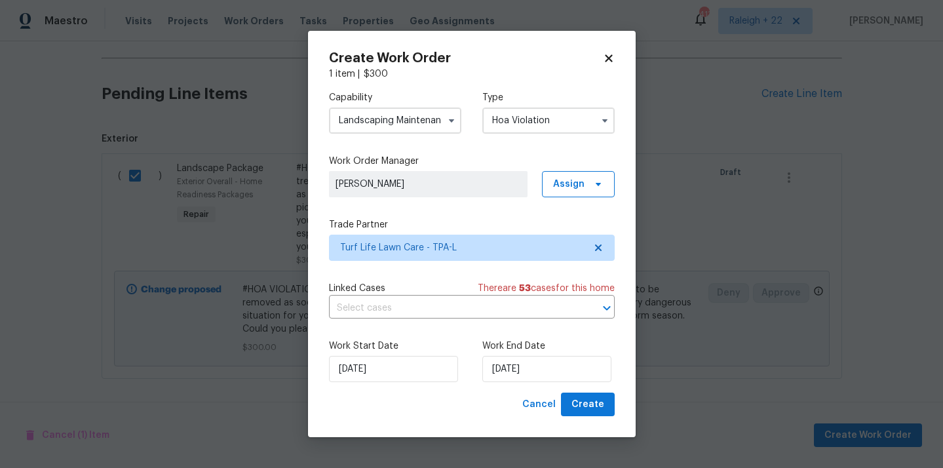
click at [428, 328] on div "Capability Landscaping Maintenance Type Hoa Violation Work Order Manager Sheeba…" at bounding box center [472, 237] width 286 height 312
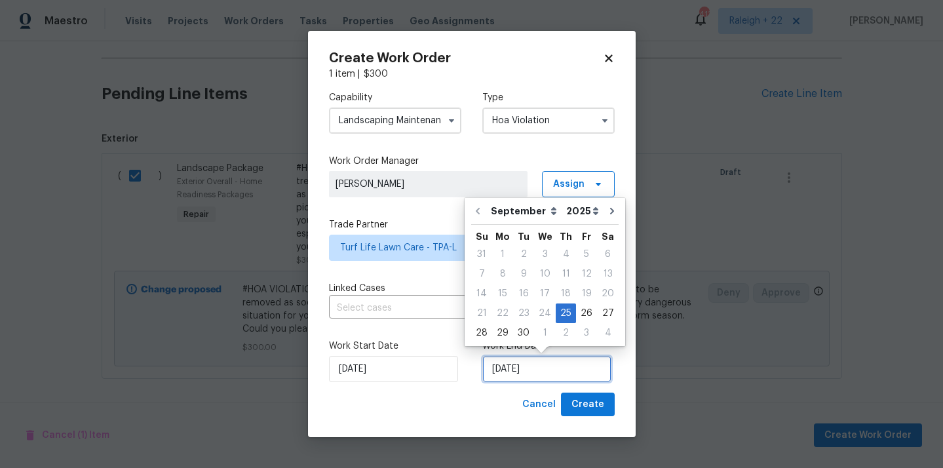
click at [536, 374] on input "25/09/2025" at bounding box center [546, 369] width 129 height 26
click at [499, 336] on div "29" at bounding box center [502, 333] width 21 height 18
type input "29/09/2025"
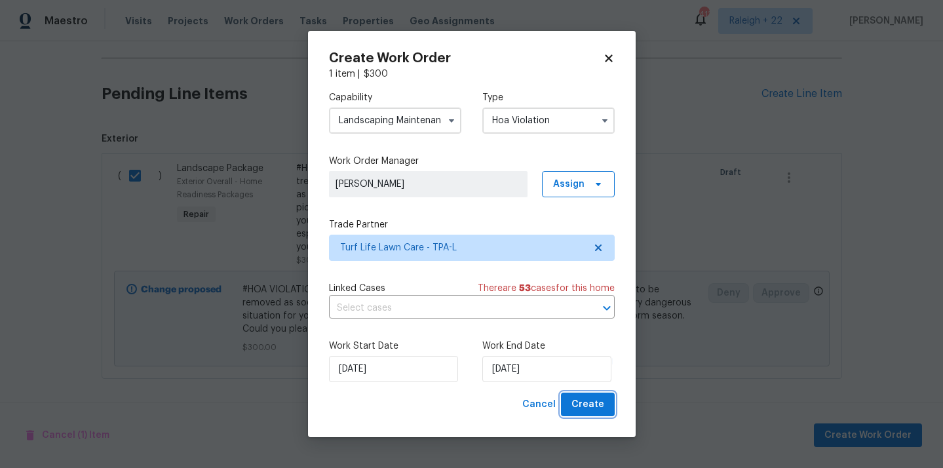
click at [577, 407] on span "Create" at bounding box center [587, 405] width 33 height 16
checkbox input "false"
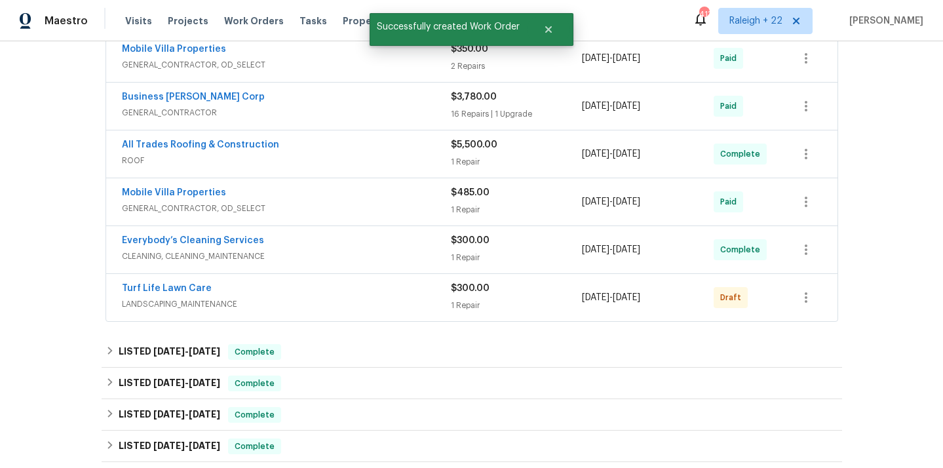
scroll to position [314, 0]
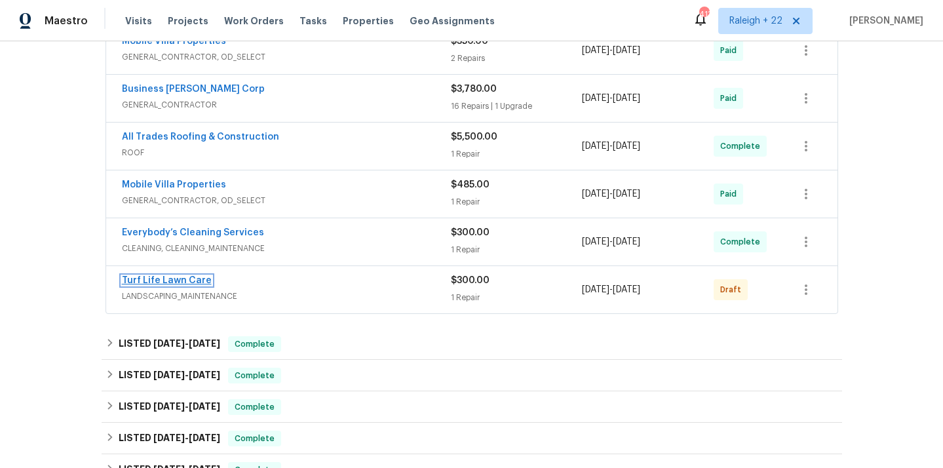
click at [200, 279] on link "Turf Life Lawn Care" at bounding box center [167, 280] width 90 height 9
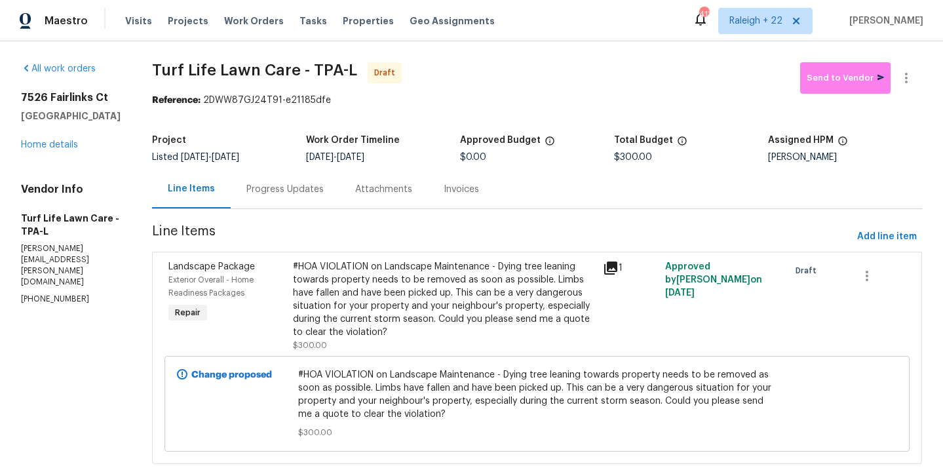
scroll to position [33, 0]
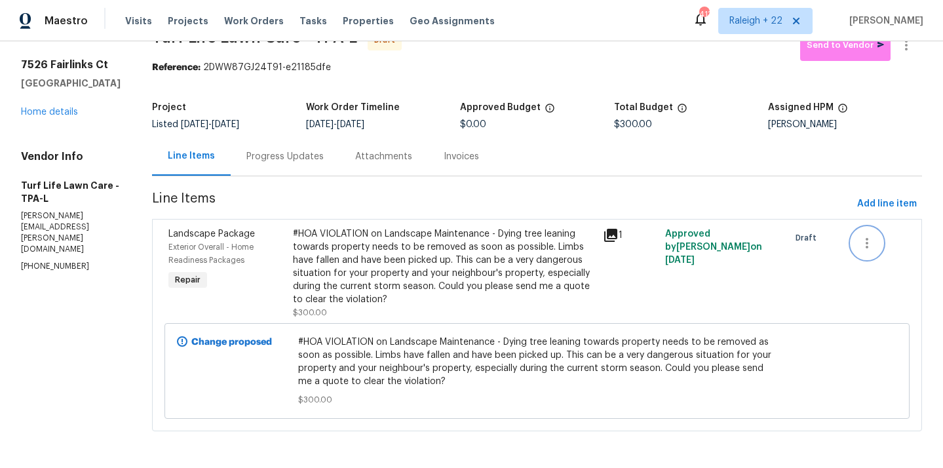
click at [870, 239] on icon "button" at bounding box center [867, 243] width 16 height 16
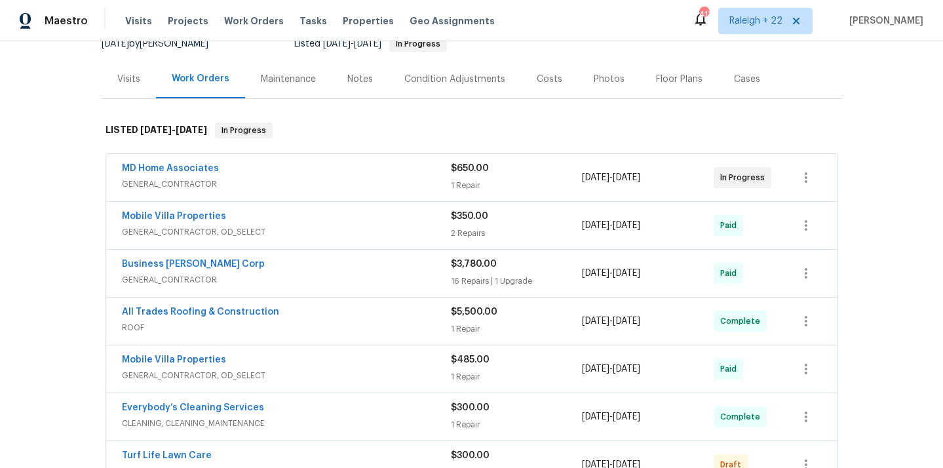
scroll to position [241, 0]
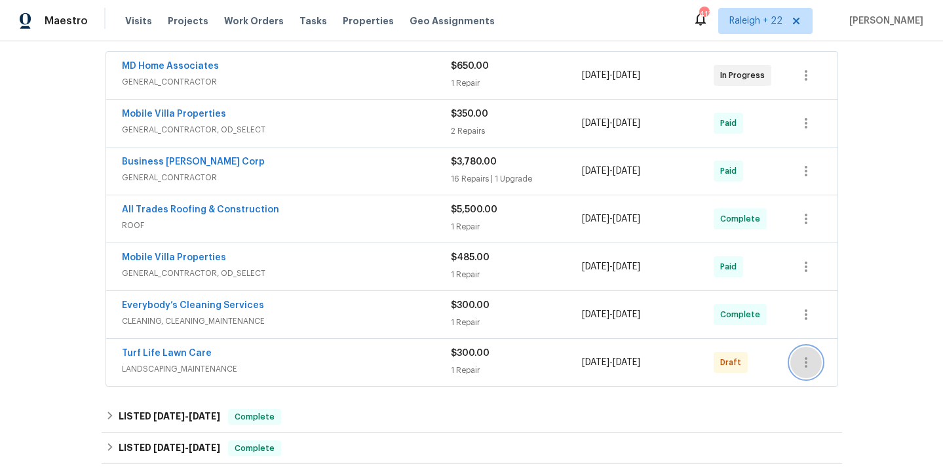
click at [807, 357] on icon "button" at bounding box center [806, 363] width 16 height 16
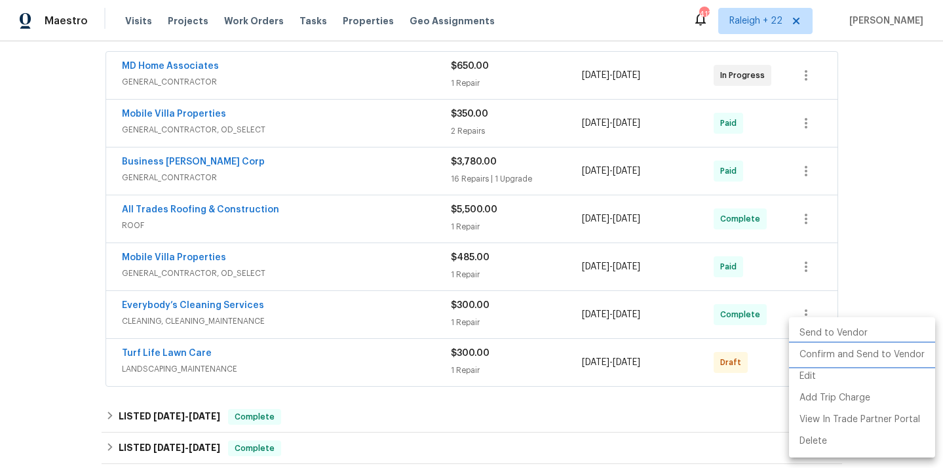
click at [847, 356] on li "Confirm and Send to Vendor" at bounding box center [862, 355] width 146 height 22
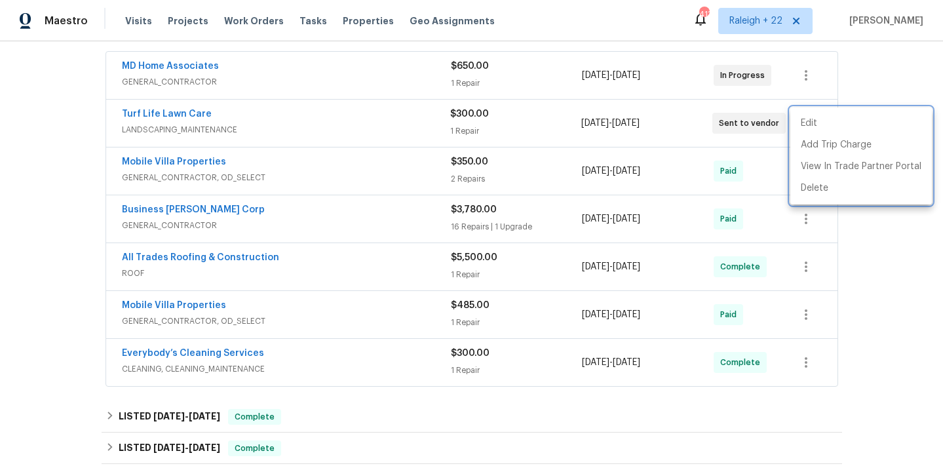
click at [196, 128] on div at bounding box center [471, 234] width 943 height 468
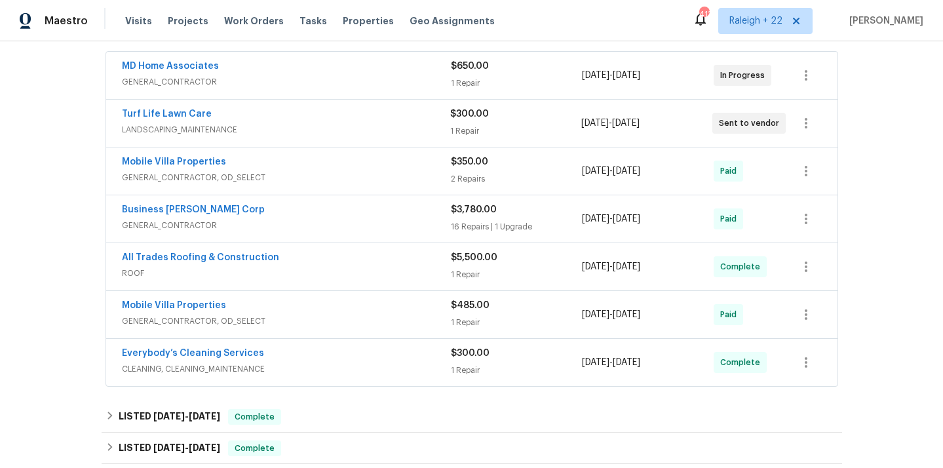
click at [197, 128] on span "LANDSCAPING_MAINTENANCE" at bounding box center [286, 129] width 328 height 13
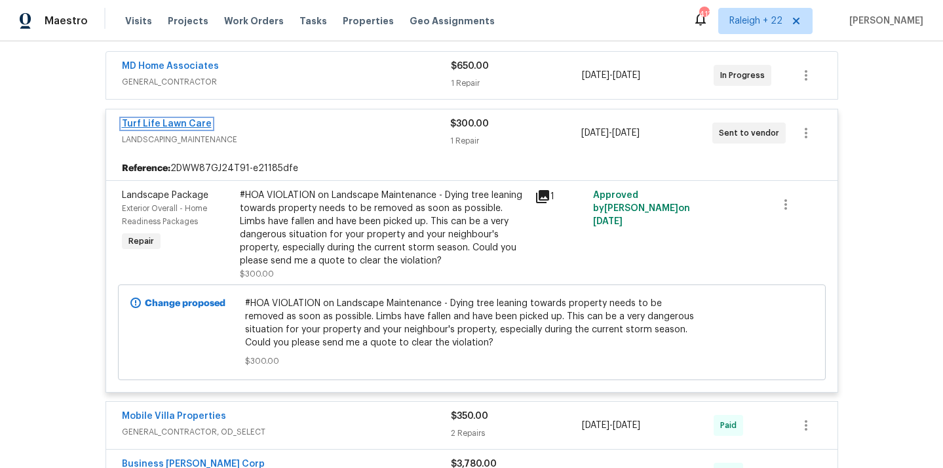
click at [173, 126] on link "Turf Life Lawn Care" at bounding box center [167, 123] width 90 height 9
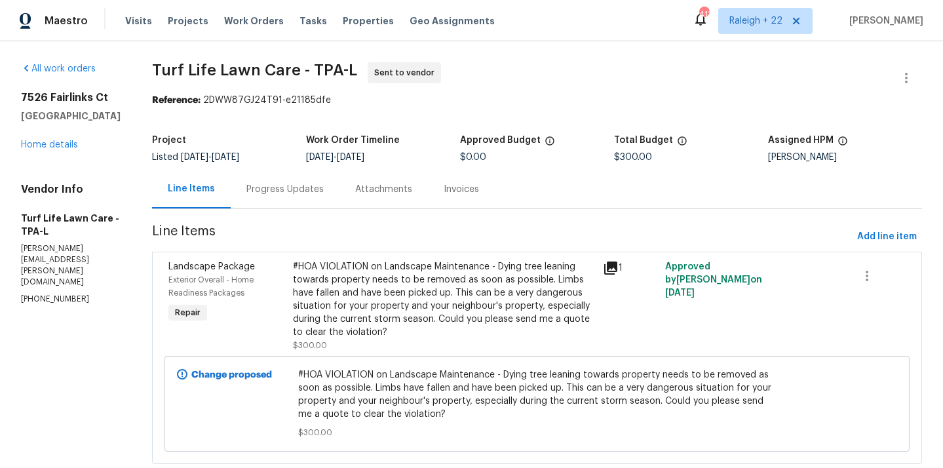
click at [286, 189] on div "Progress Updates" at bounding box center [284, 189] width 77 height 13
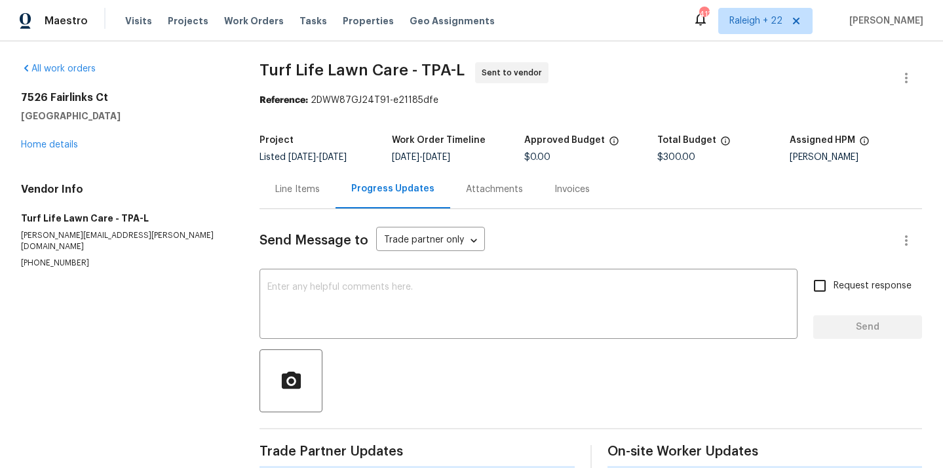
scroll to position [19, 0]
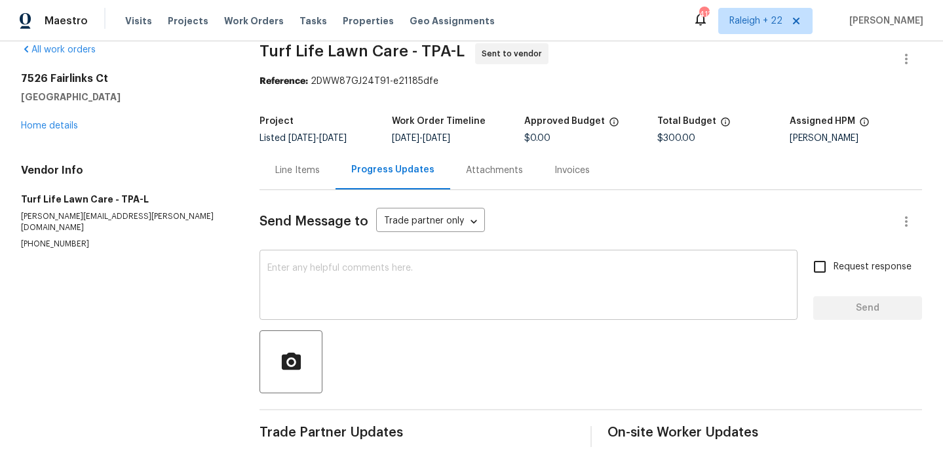
click at [372, 286] on textarea at bounding box center [528, 286] width 522 height 46
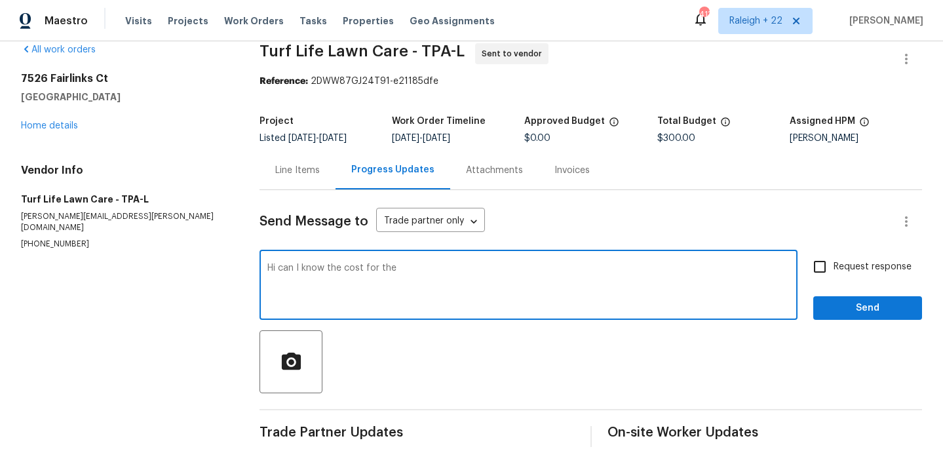
click at [444, 272] on textarea "Hi can I know the cost for the" at bounding box center [528, 286] width 522 height 46
paste textarea "Dying tree leaning towards property needs to be removed as soon as possible. Li…"
drag, startPoint x: 662, startPoint y: 267, endPoint x: 750, endPoint y: 272, distance: 88.0
click at [750, 272] on textarea "Hi can I know the cost for the Dying tree leaning towards the property needs to…" at bounding box center [528, 286] width 522 height 46
paste textarea "grind [PERSON_NAME]"
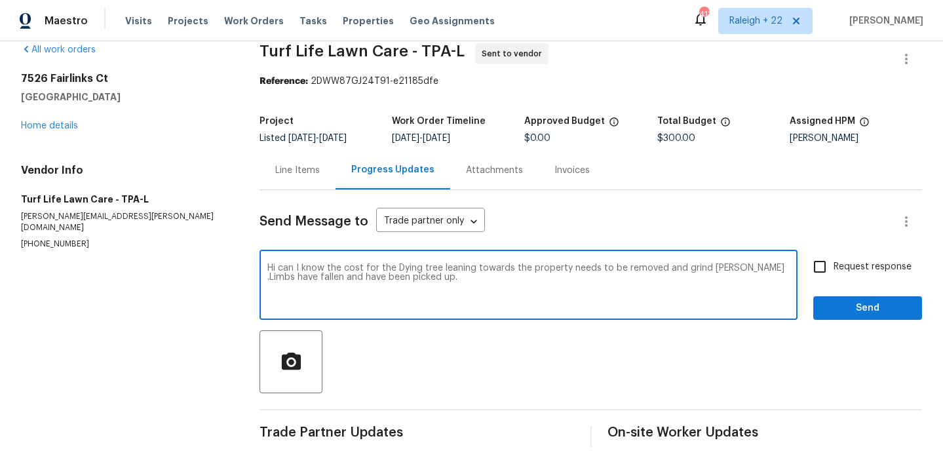
drag, startPoint x: 739, startPoint y: 268, endPoint x: 736, endPoint y: 289, distance: 21.1
click at [736, 289] on textarea "Hi can I know the cost for the Dying tree leaning towards the property needs to…" at bounding box center [528, 286] width 522 height 46
click at [764, 267] on textarea "Hi, can I know the cost for the Dying tree leaning towards the property that ne…" at bounding box center [528, 286] width 522 height 46
type textarea "Hi, can I know the cost for the Dying tree leaning towards the property that ne…"
click at [824, 272] on input "Request response" at bounding box center [820, 267] width 28 height 28
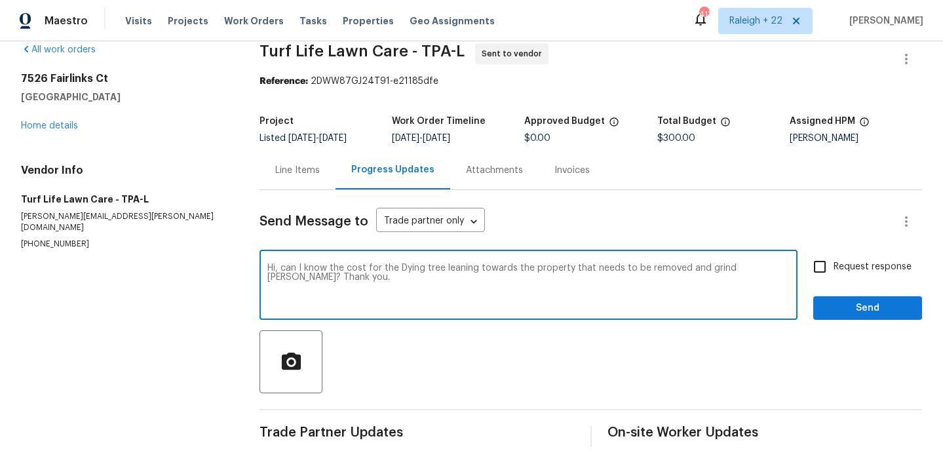
checkbox input "true"
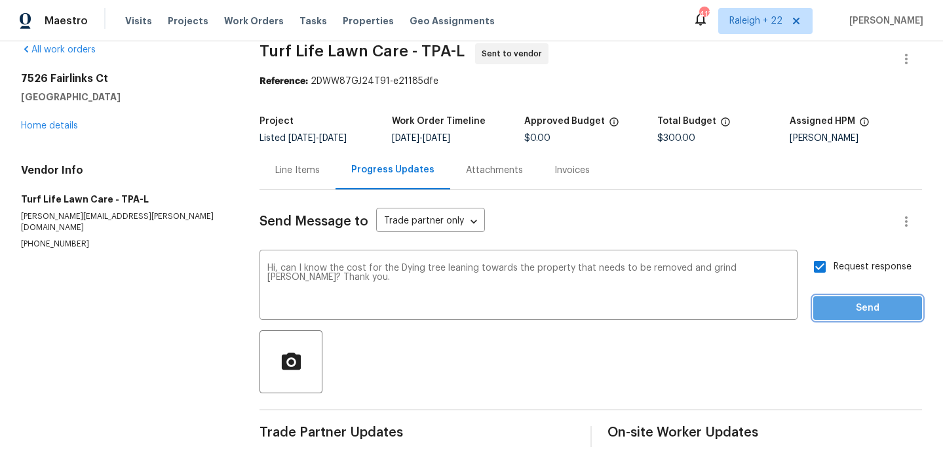
click at [838, 308] on span "Send" at bounding box center [868, 308] width 88 height 16
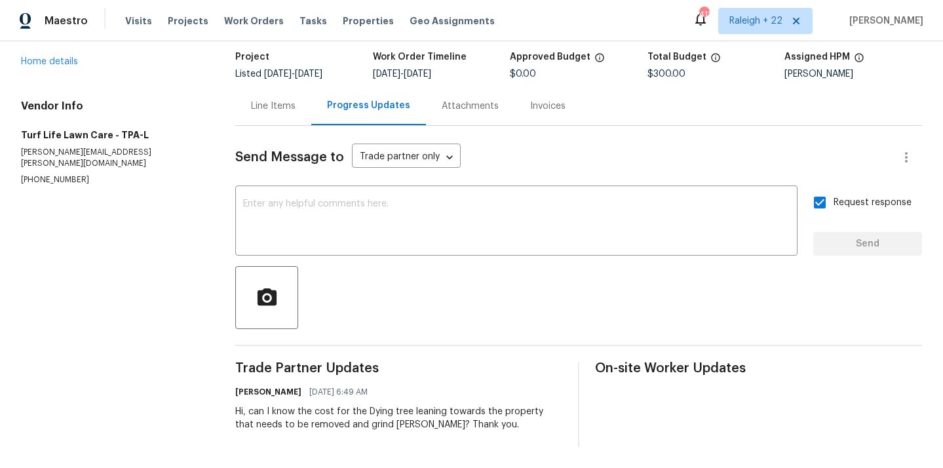
scroll to position [0, 0]
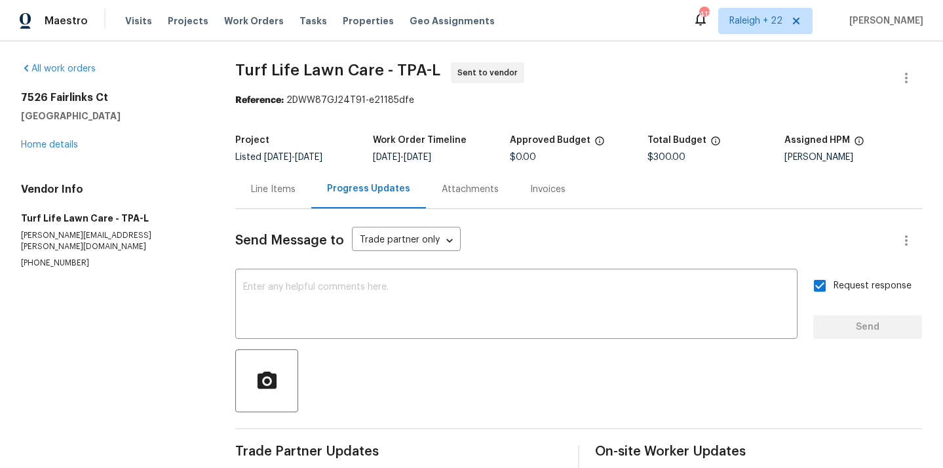
click at [206, 56] on div "All work orders [STREET_ADDRESS] Home details Vendor Info Turf Life Lawn Care -…" at bounding box center [471, 296] width 943 height 510
